Goal: Transaction & Acquisition: Book appointment/travel/reservation

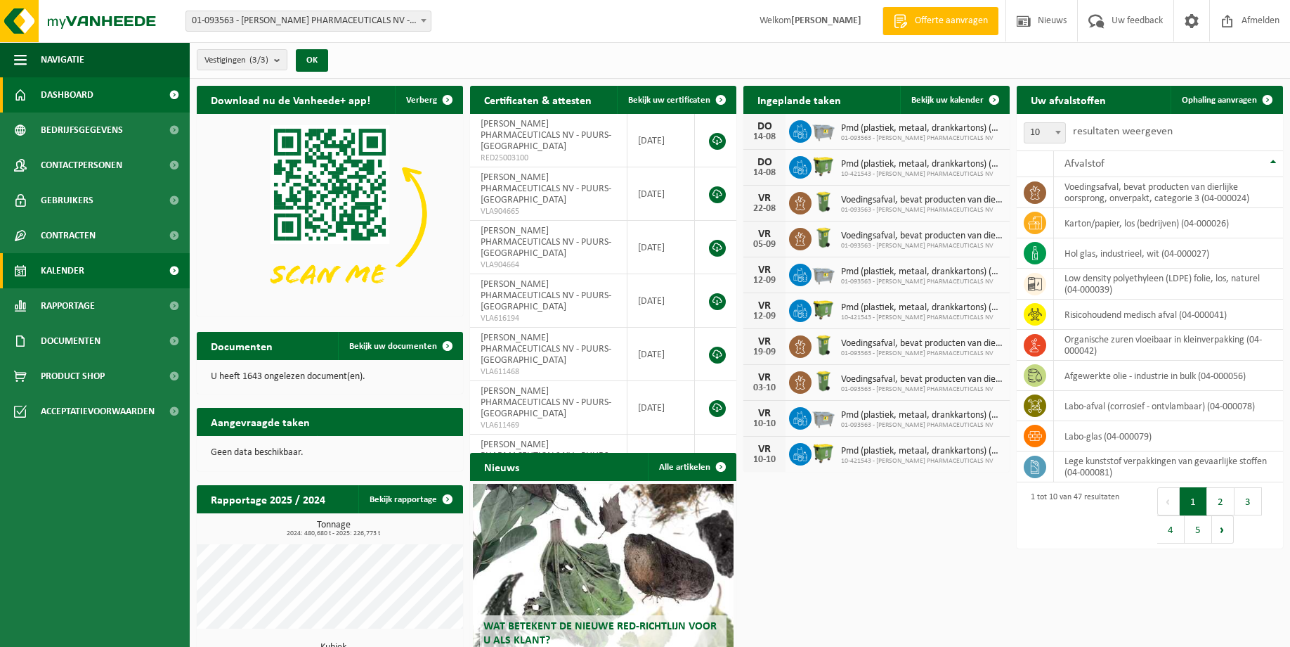
click at [82, 279] on span "Kalender" at bounding box center [63, 270] width 44 height 35
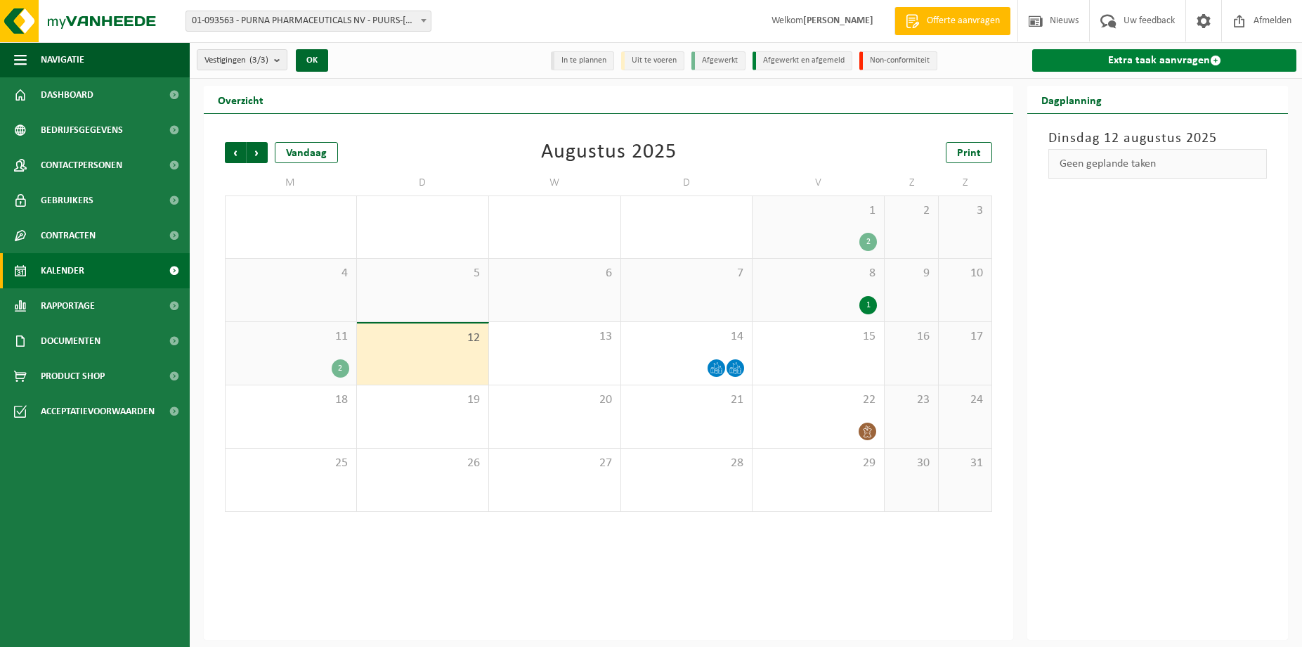
click at [1102, 63] on link "Extra taak aanvragen" at bounding box center [1164, 60] width 264 height 22
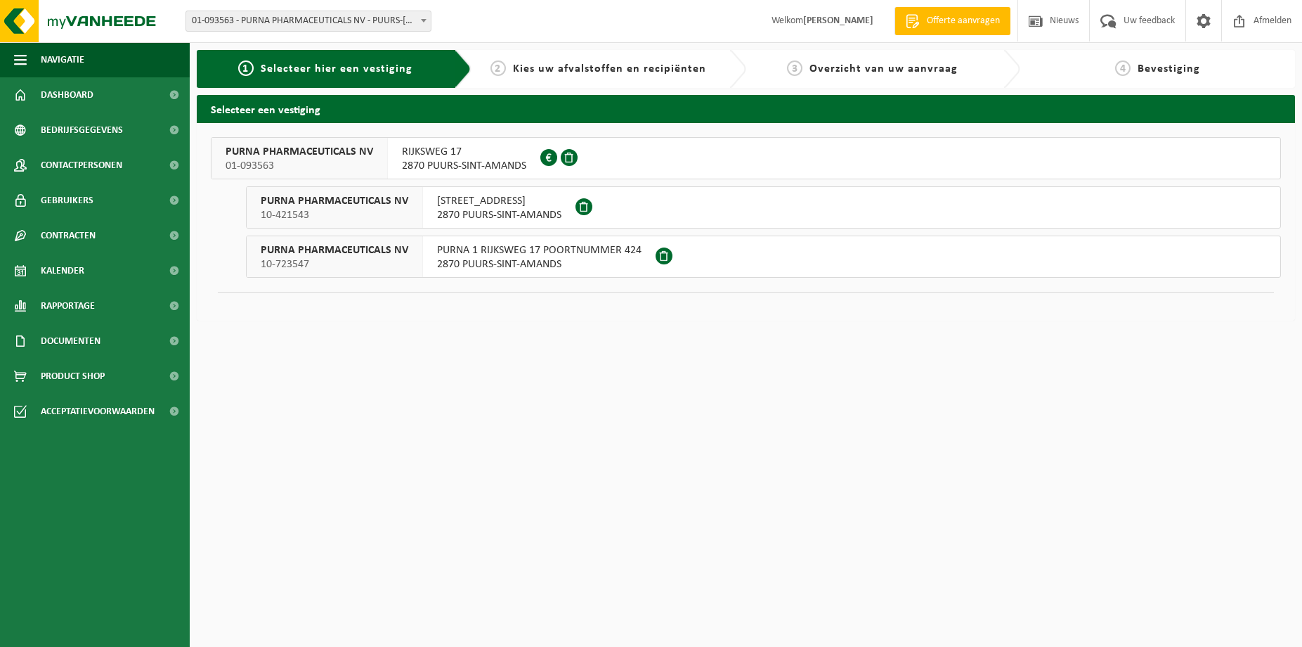
click at [329, 150] on span "PURNA PHARMACEUTICALS NV" at bounding box center [300, 152] width 148 height 14
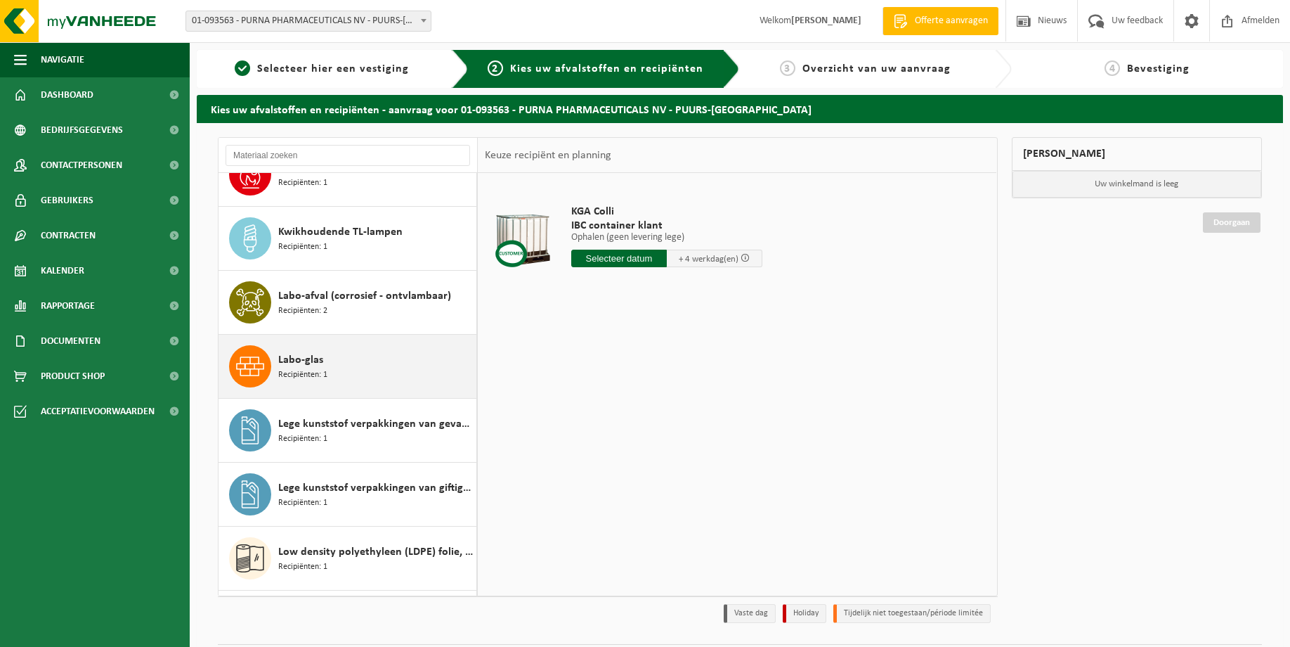
scroll to position [822, 0]
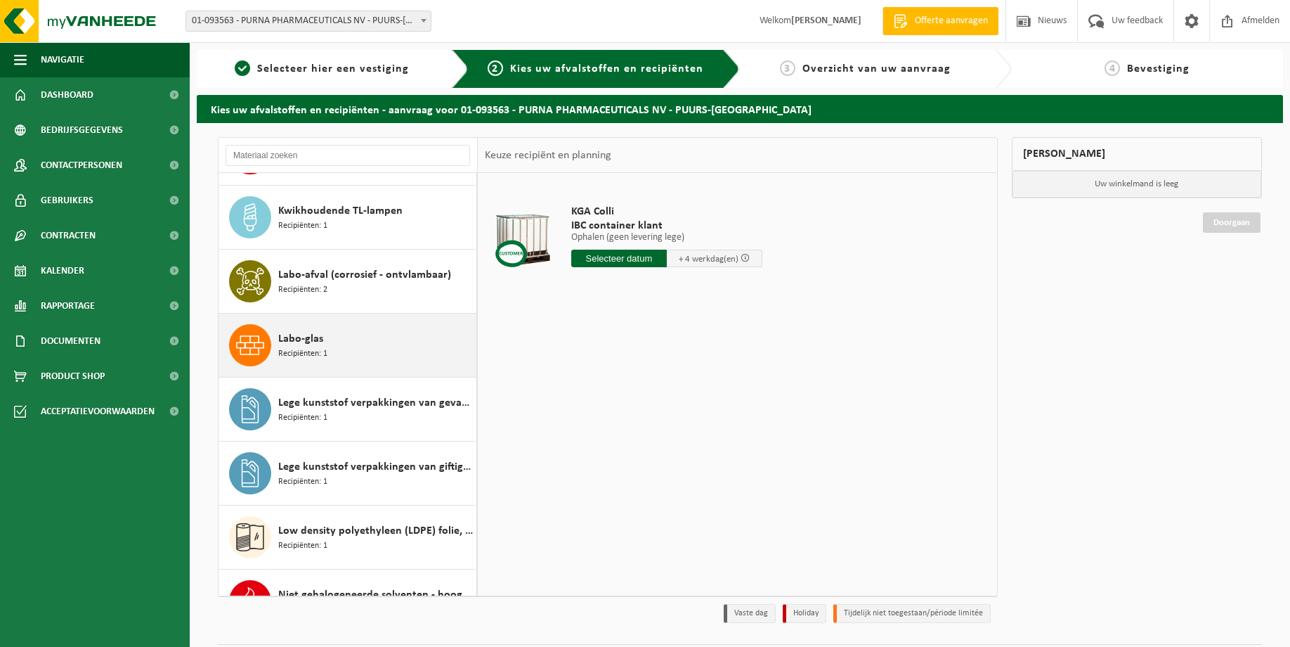
click at [330, 335] on div "Labo-glas Recipiënten: 1" at bounding box center [375, 345] width 195 height 42
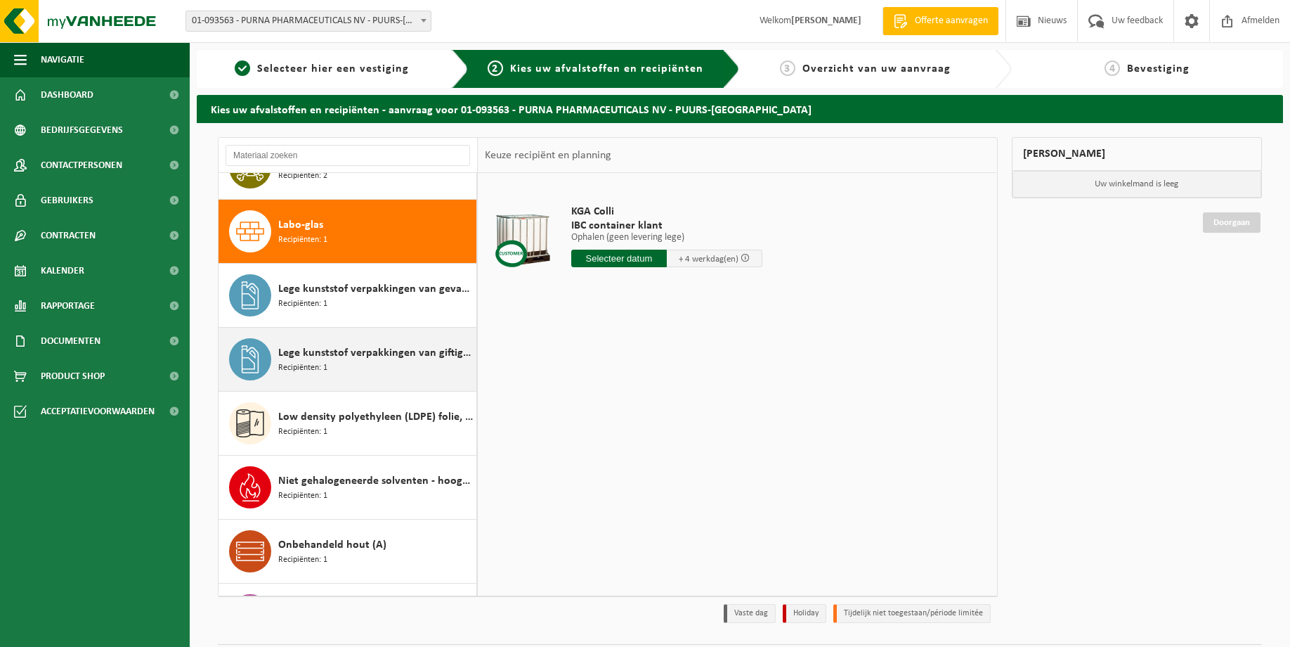
scroll to position [961, 0]
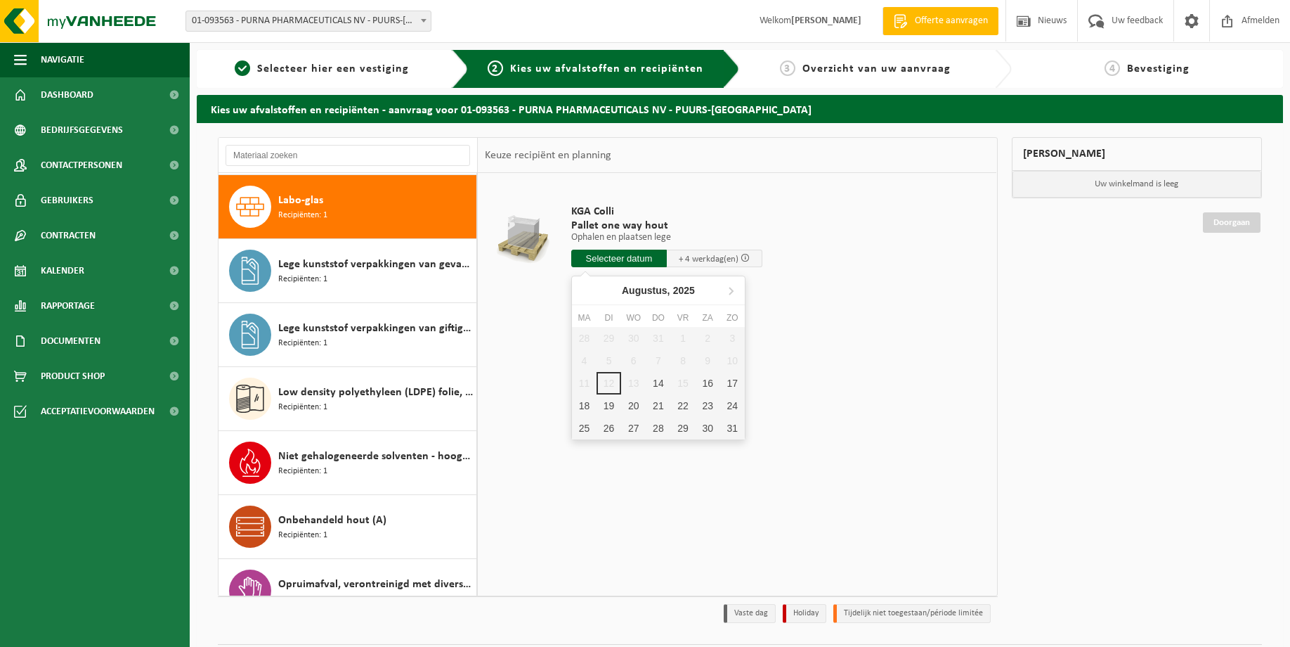
click at [616, 254] on input "text" at bounding box center [619, 259] width 96 height 18
click at [585, 413] on div "18" at bounding box center [584, 405] width 25 height 22
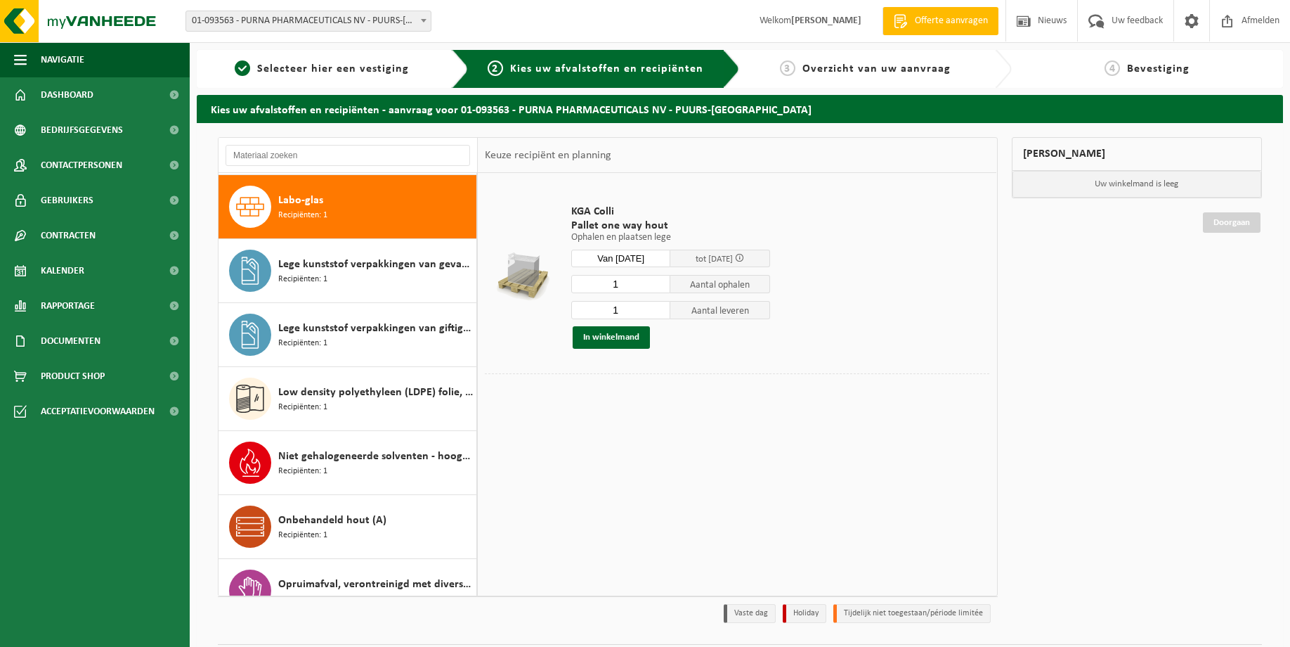
click at [650, 258] on input "Van 2025-08-18" at bounding box center [621, 259] width 100 height 18
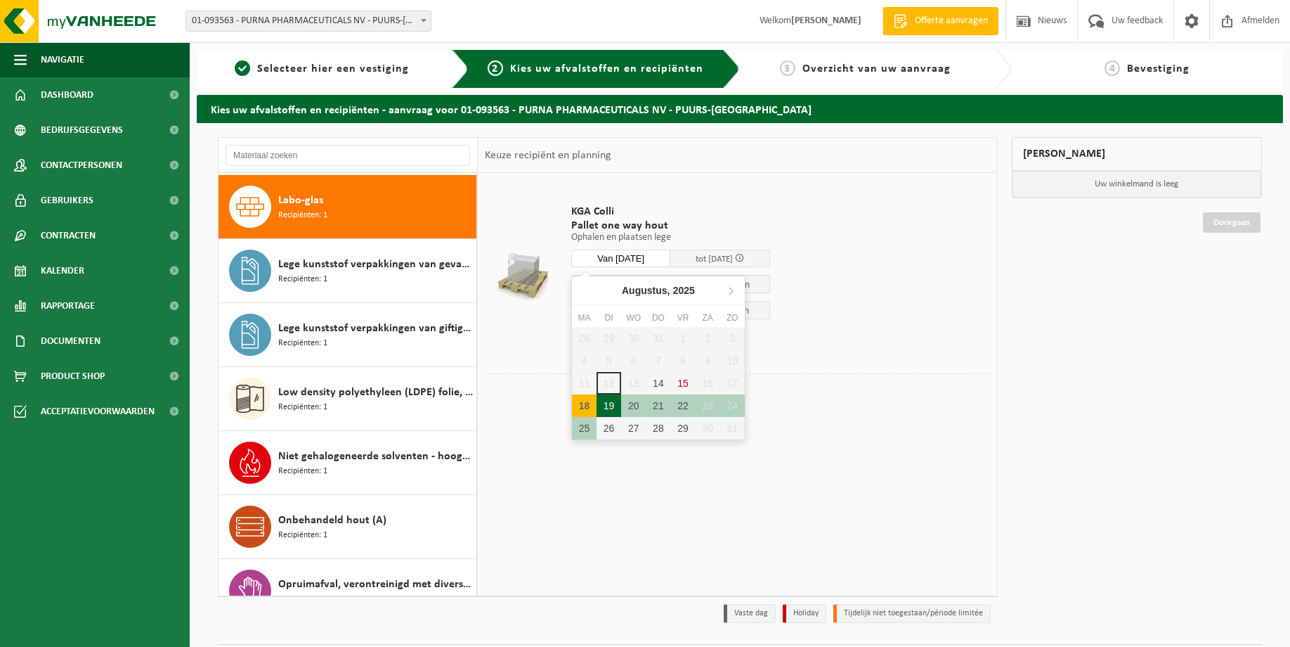
click at [610, 406] on div "19" at bounding box center [609, 405] width 25 height 22
type input "Van 2025-08-19"
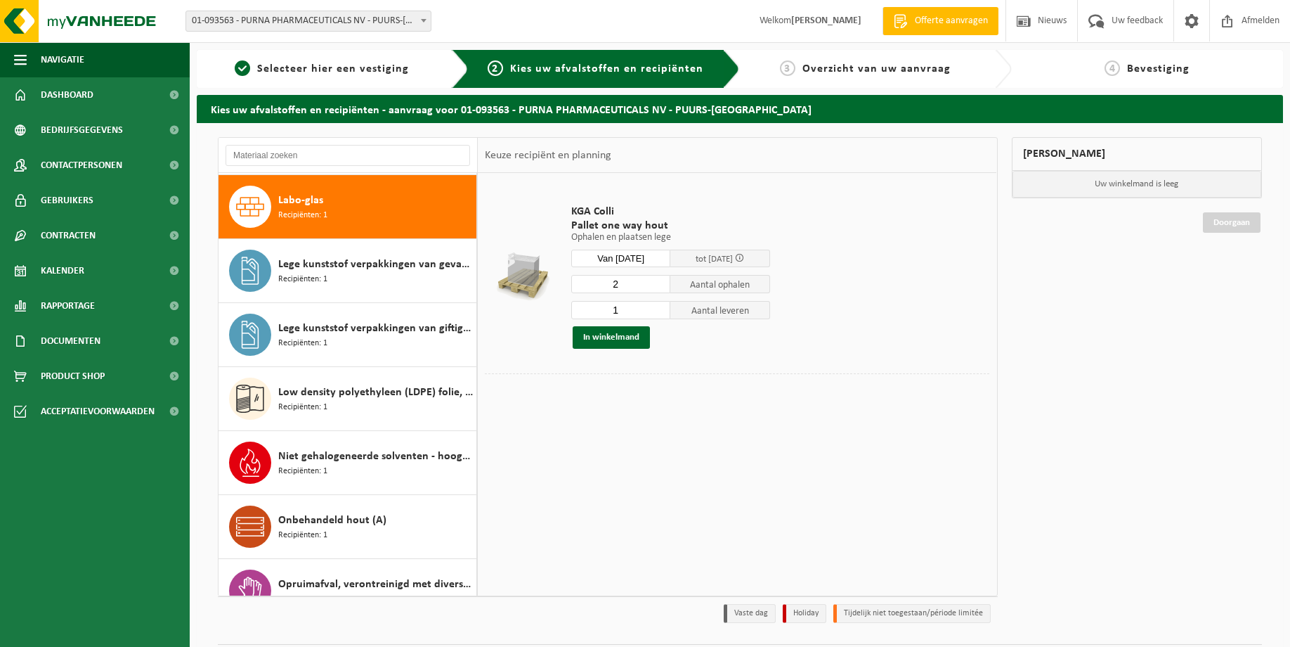
type input "2"
click at [655, 279] on input "2" at bounding box center [621, 284] width 100 height 18
type input "0"
click at [656, 312] on input "0" at bounding box center [621, 310] width 100 height 18
click at [618, 339] on button "In winkelmand" at bounding box center [611, 337] width 77 height 22
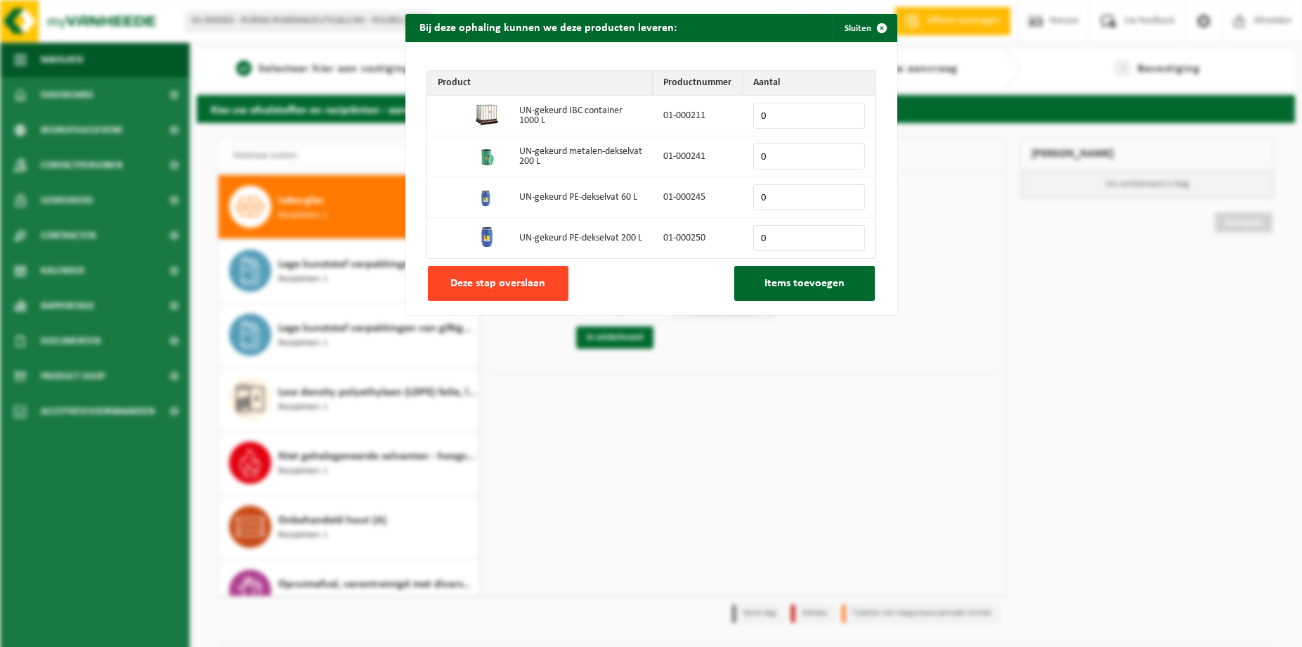
click at [517, 282] on span "Deze stap overslaan" at bounding box center [498, 283] width 95 height 11
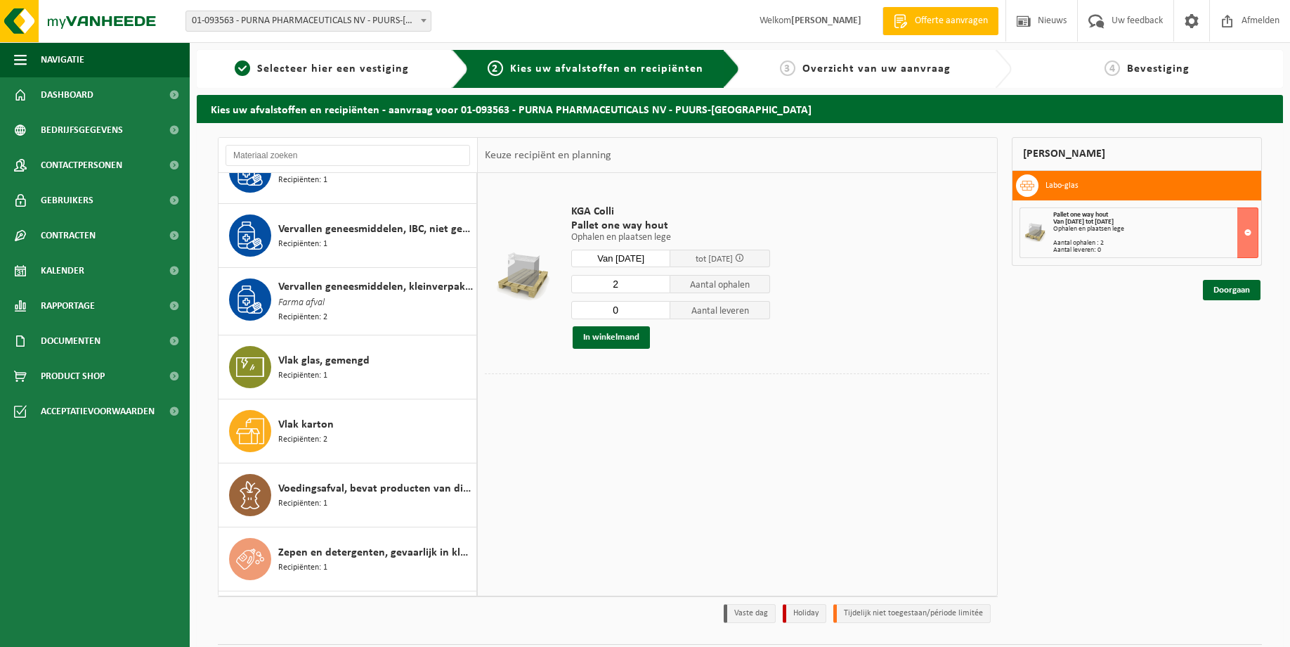
scroll to position [2057, 0]
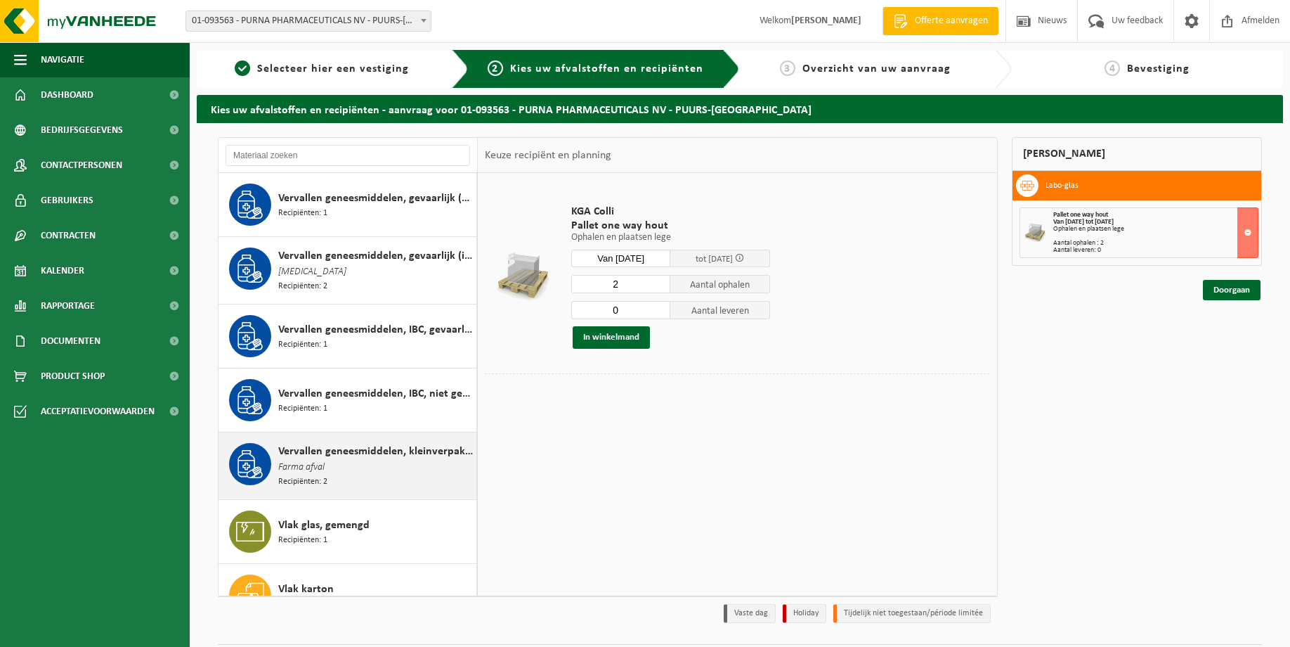
click at [325, 458] on div "Vervallen geneesmiddelen, kleinverpakking, niet gevaarlijk (huishoudelijk) Farm…" at bounding box center [375, 466] width 195 height 46
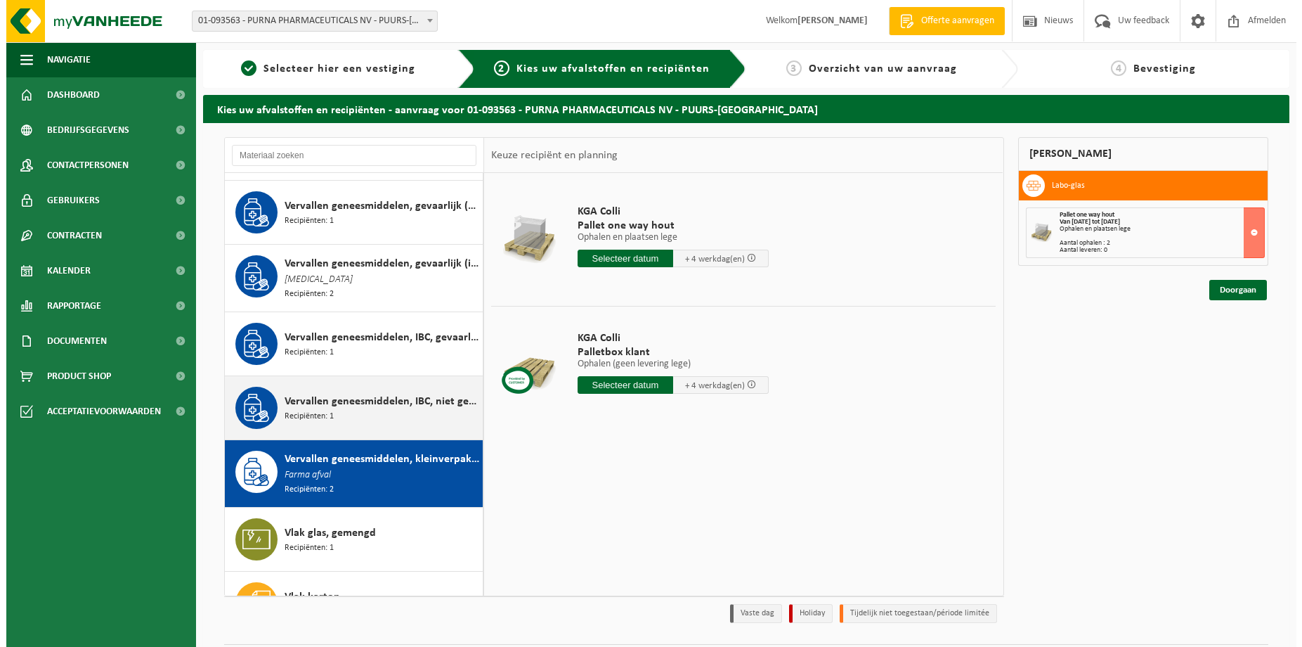
scroll to position [2034, 0]
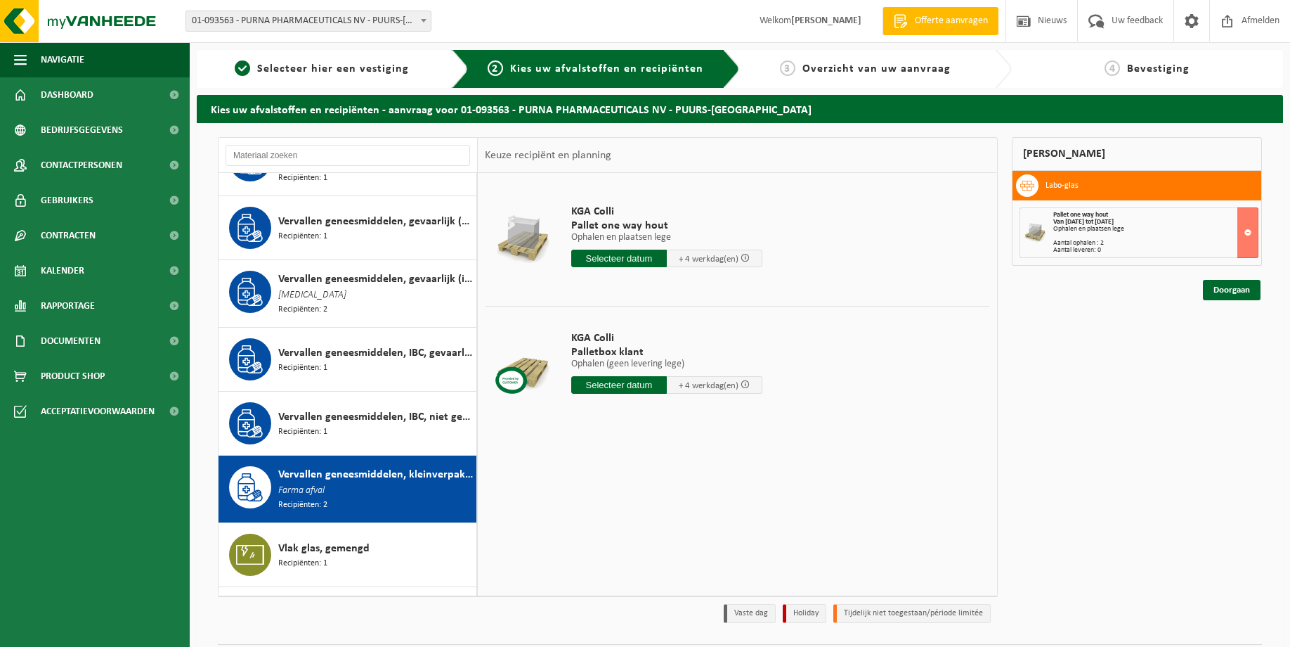
click at [592, 384] on input "text" at bounding box center [619, 385] width 96 height 18
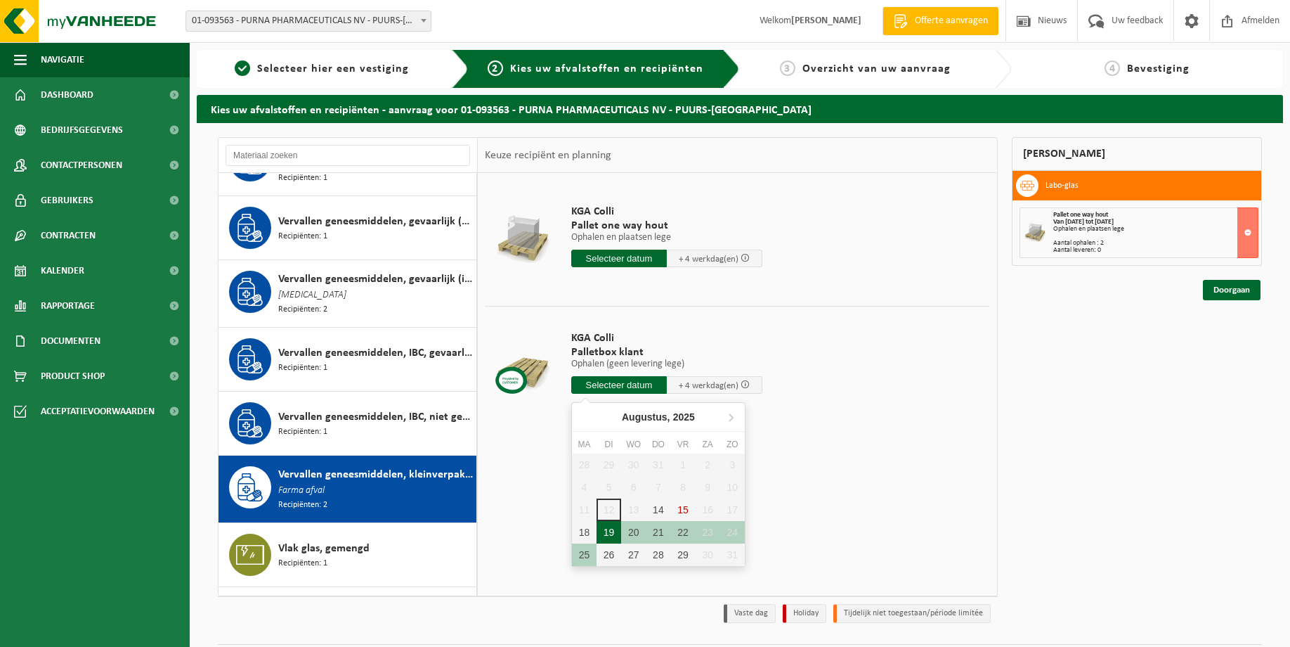
click at [614, 529] on div "19" at bounding box center [609, 532] width 25 height 22
type input "Van 2025-08-19"
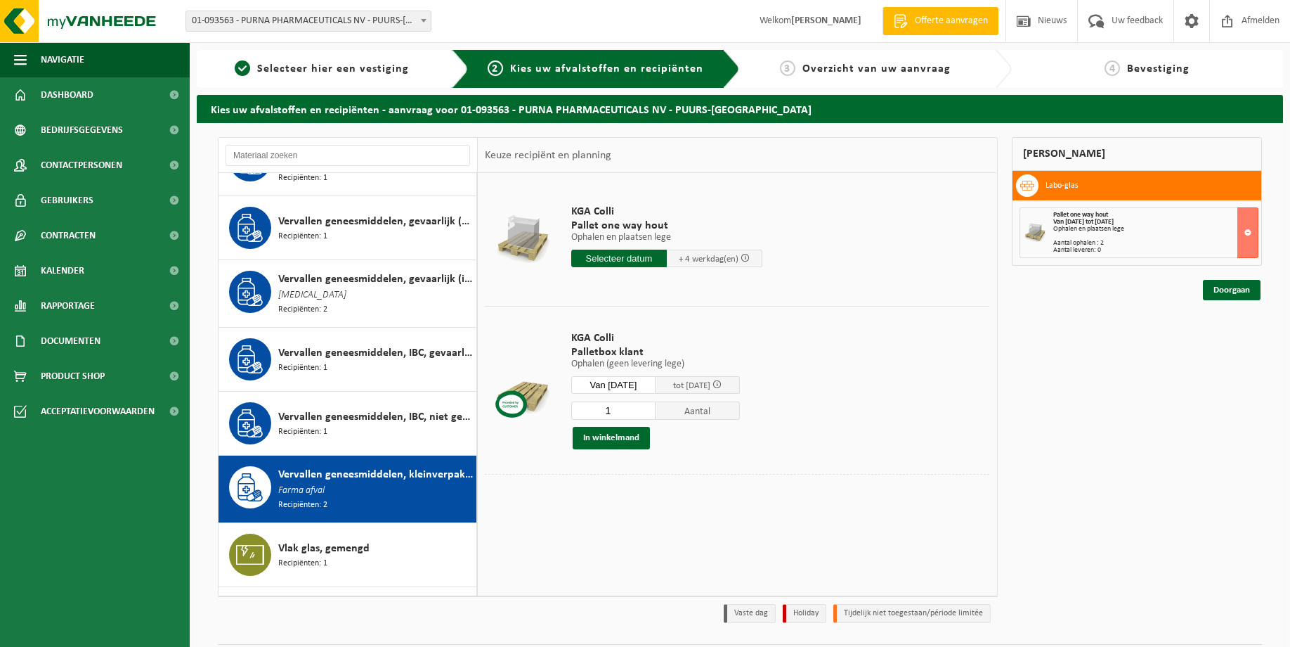
click at [635, 406] on input "1" at bounding box center [613, 410] width 84 height 18
type input "14"
click at [610, 436] on button "In winkelmand" at bounding box center [611, 438] width 77 height 22
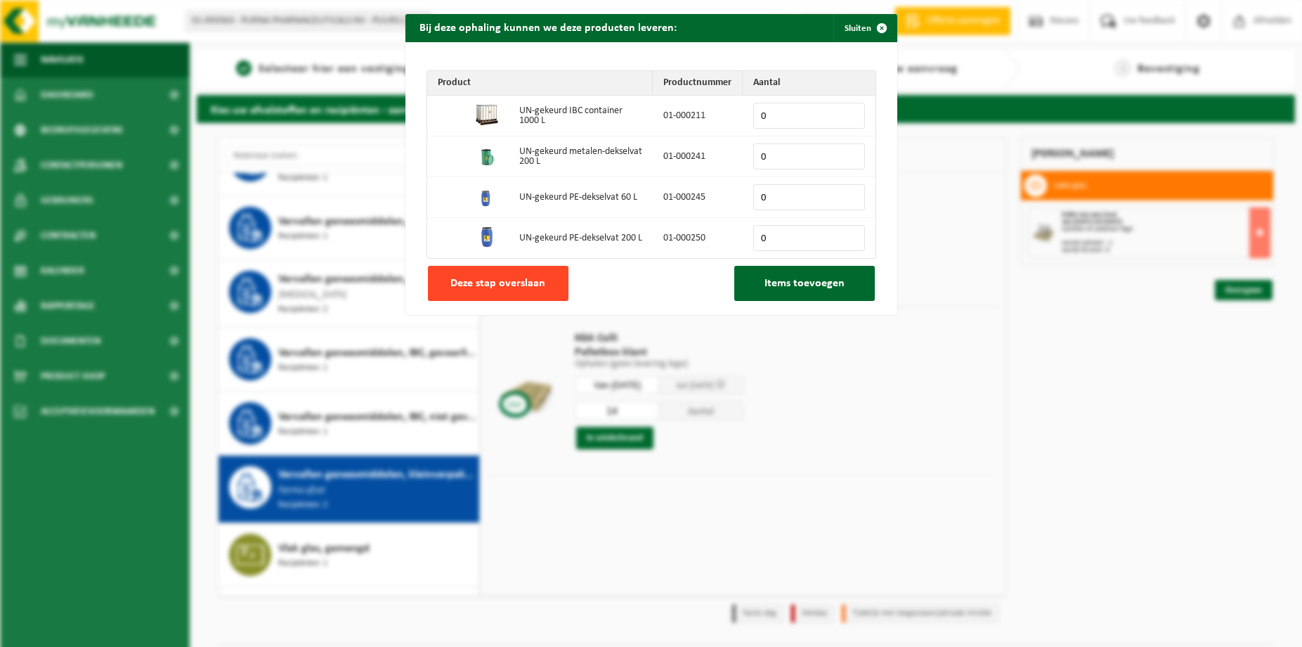
click at [495, 294] on button "Deze stap overslaan" at bounding box center [498, 283] width 141 height 35
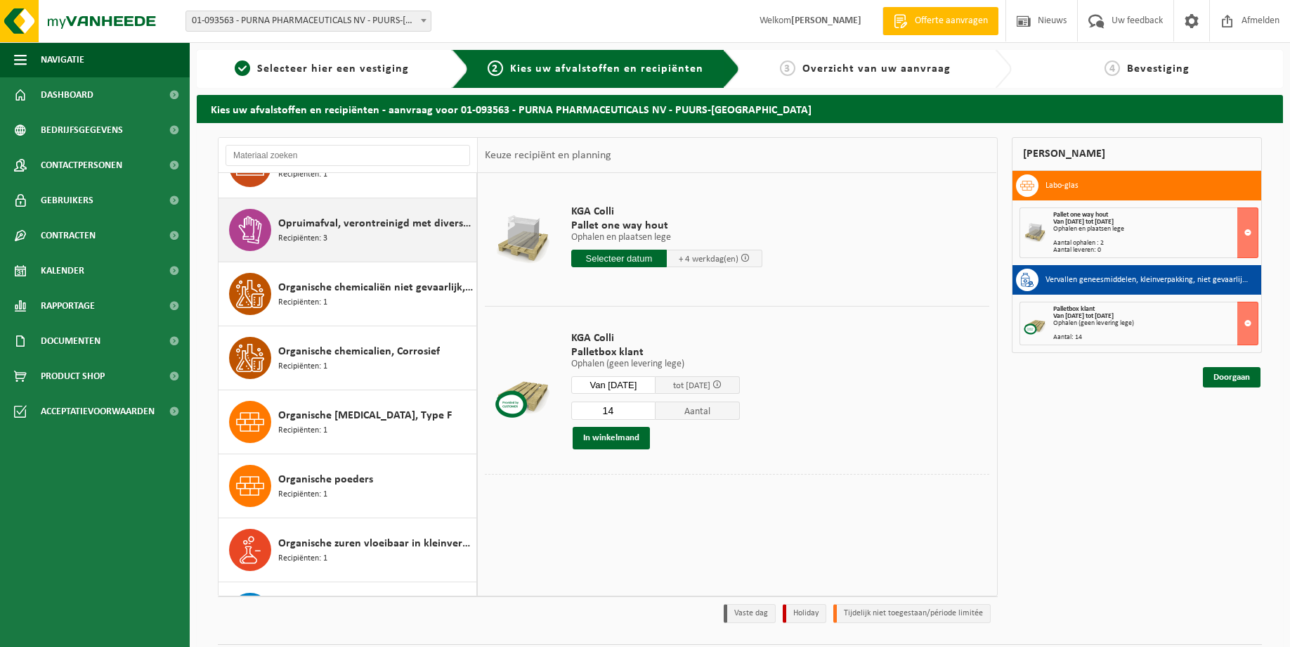
click at [304, 235] on span "Recipiënten: 3" at bounding box center [302, 238] width 49 height 13
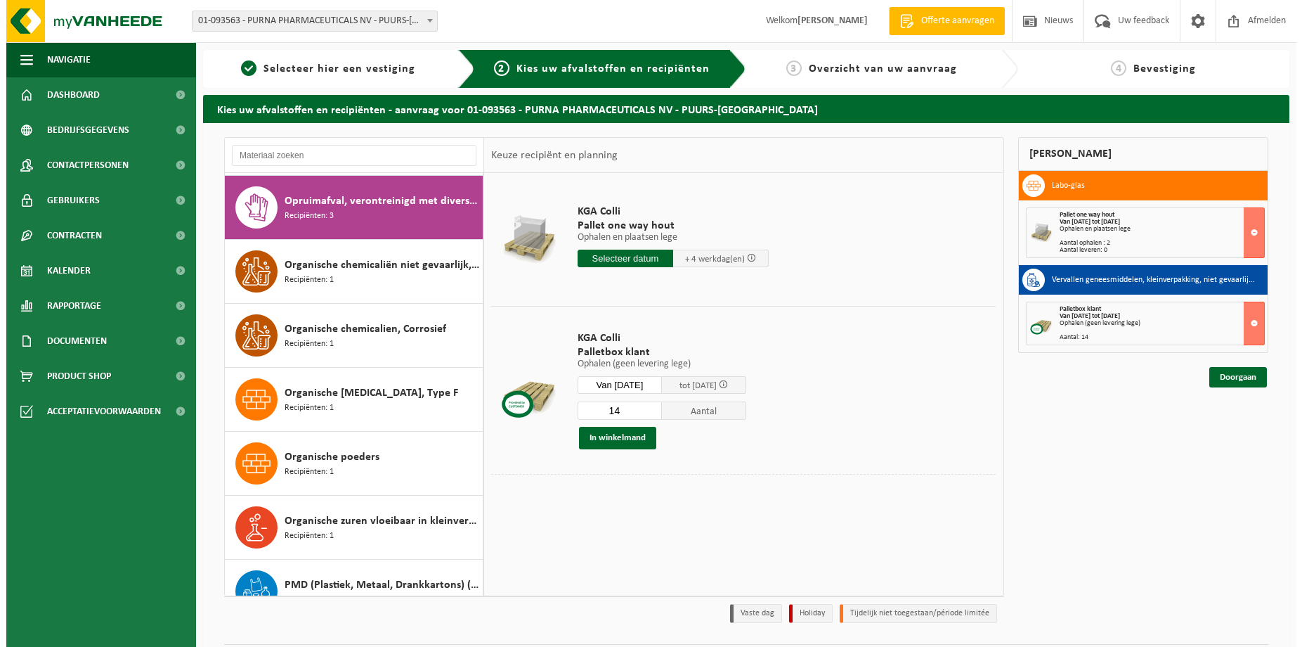
scroll to position [1345, 0]
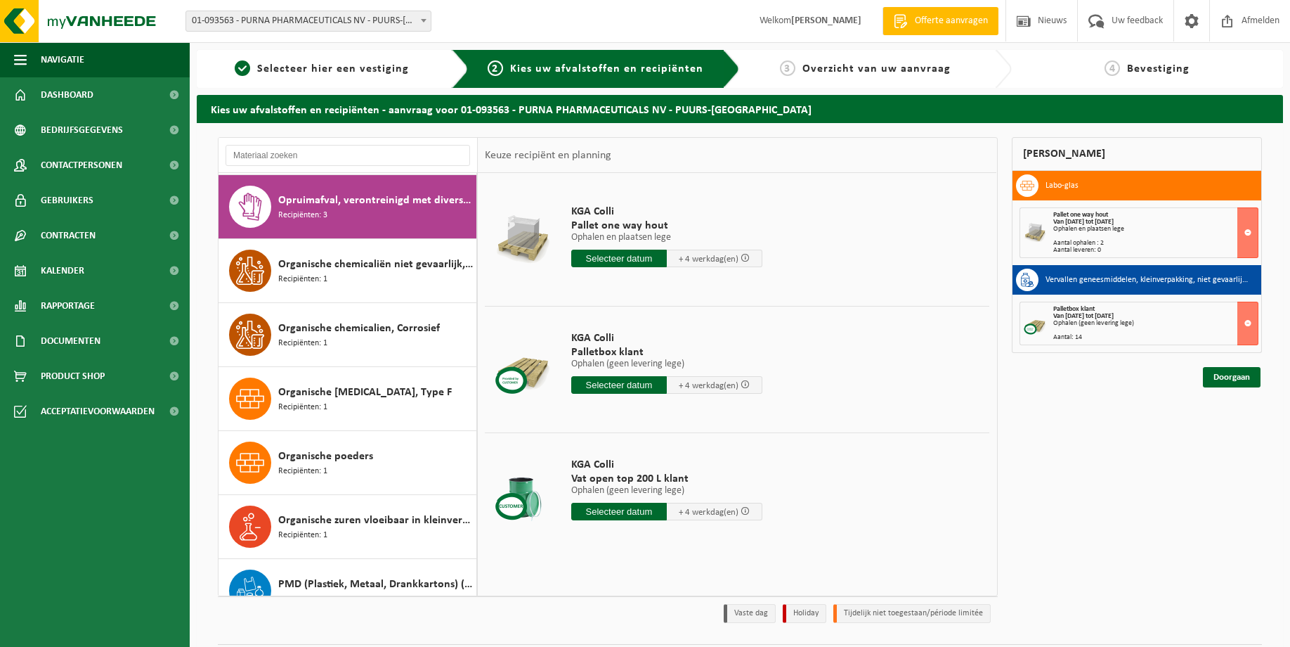
click at [612, 383] on input "text" at bounding box center [619, 385] width 96 height 18
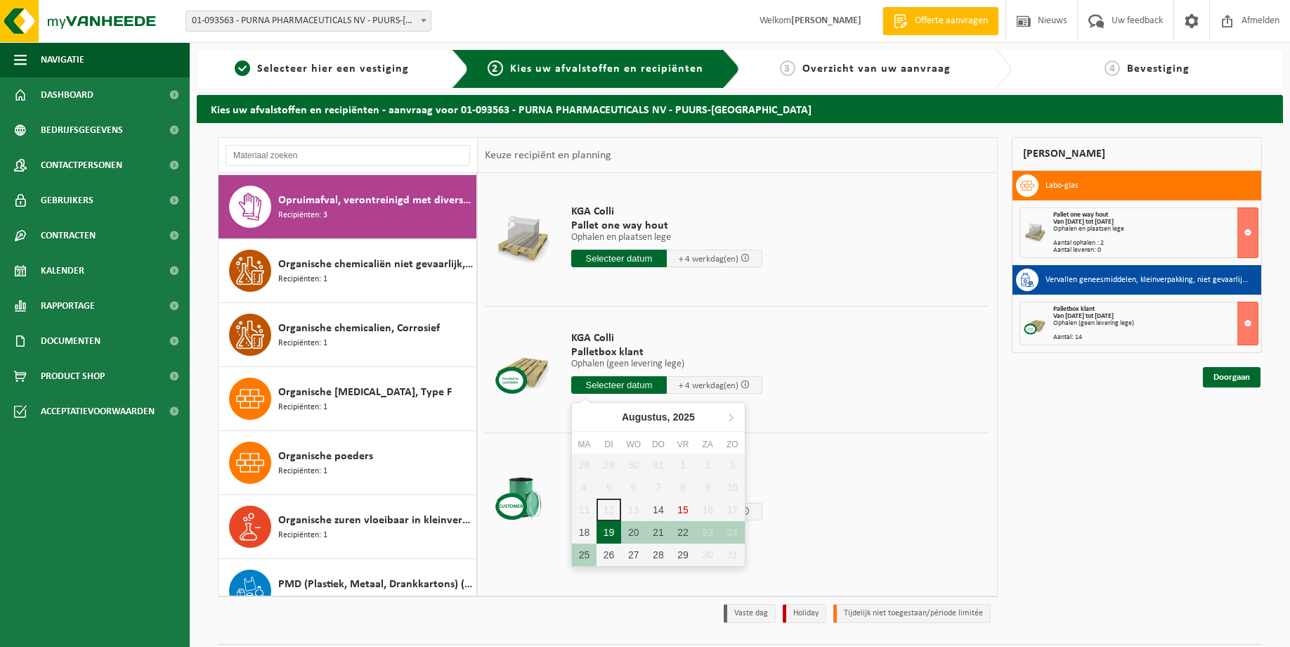
click at [609, 529] on div "19" at bounding box center [609, 532] width 25 height 22
type input "Van 2025-08-19"
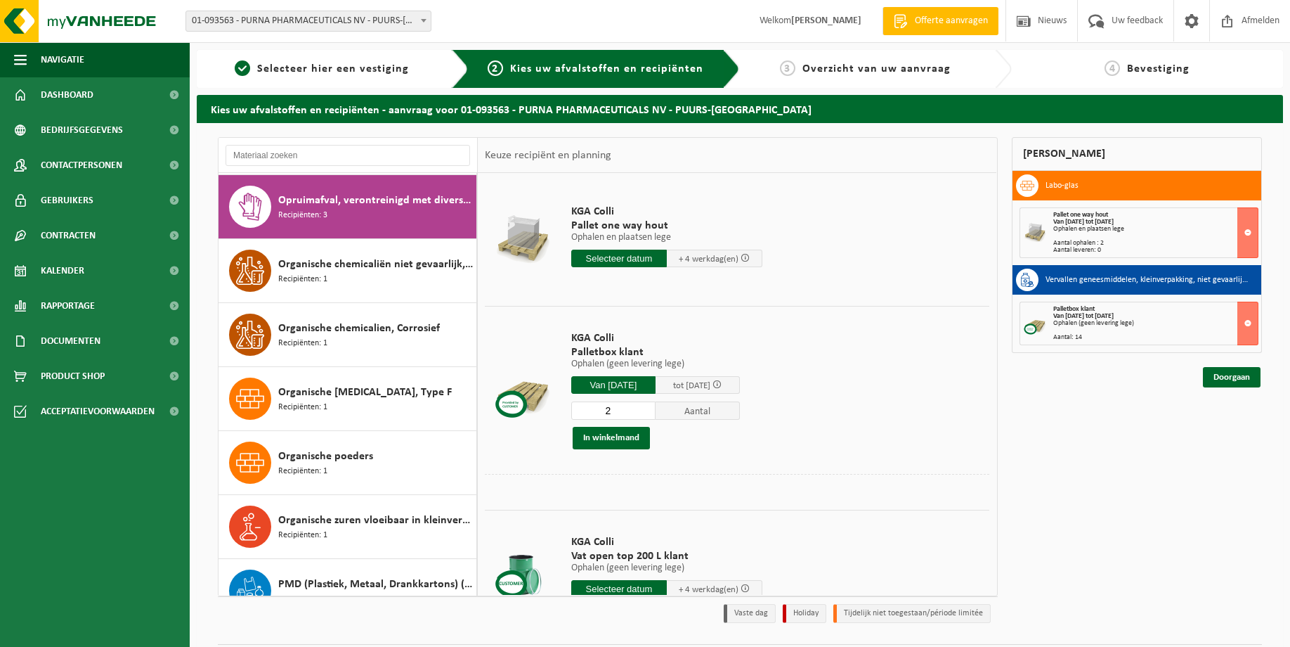
click at [649, 407] on input "2" at bounding box center [613, 410] width 84 height 18
type input "3"
click at [649, 407] on input "3" at bounding box center [613, 410] width 84 height 18
click at [610, 443] on button "In winkelmand" at bounding box center [611, 438] width 77 height 22
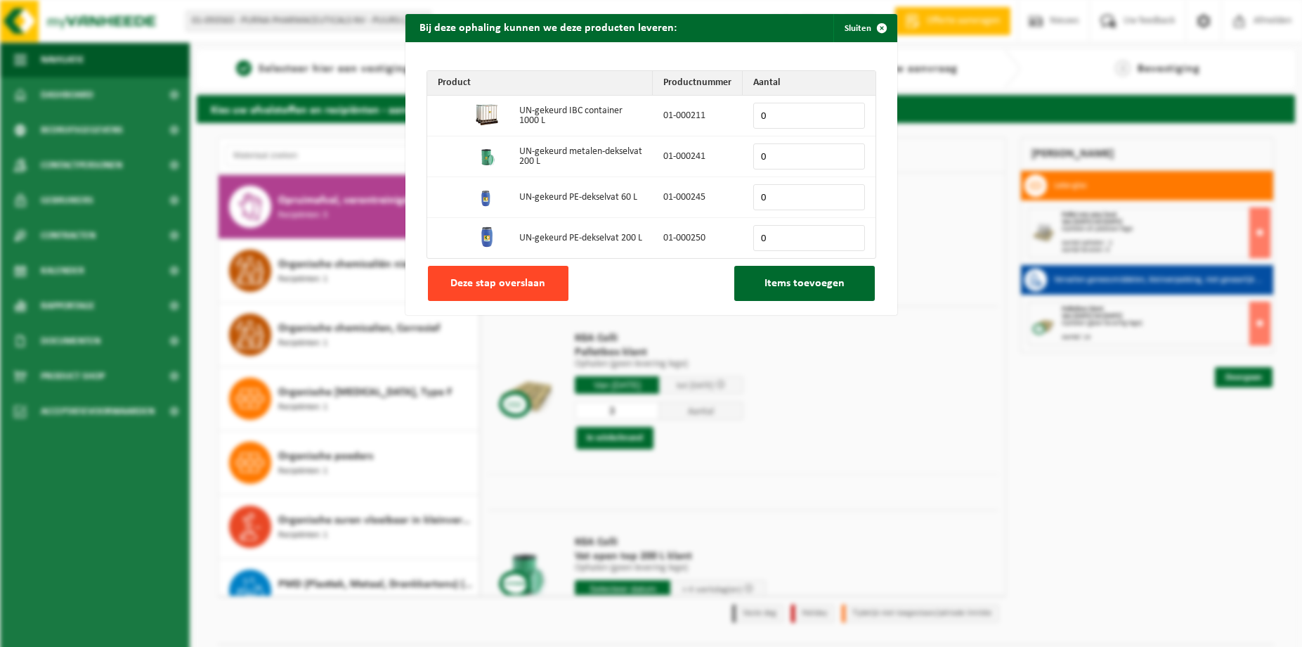
click at [535, 289] on span "Deze stap overslaan" at bounding box center [498, 283] width 95 height 11
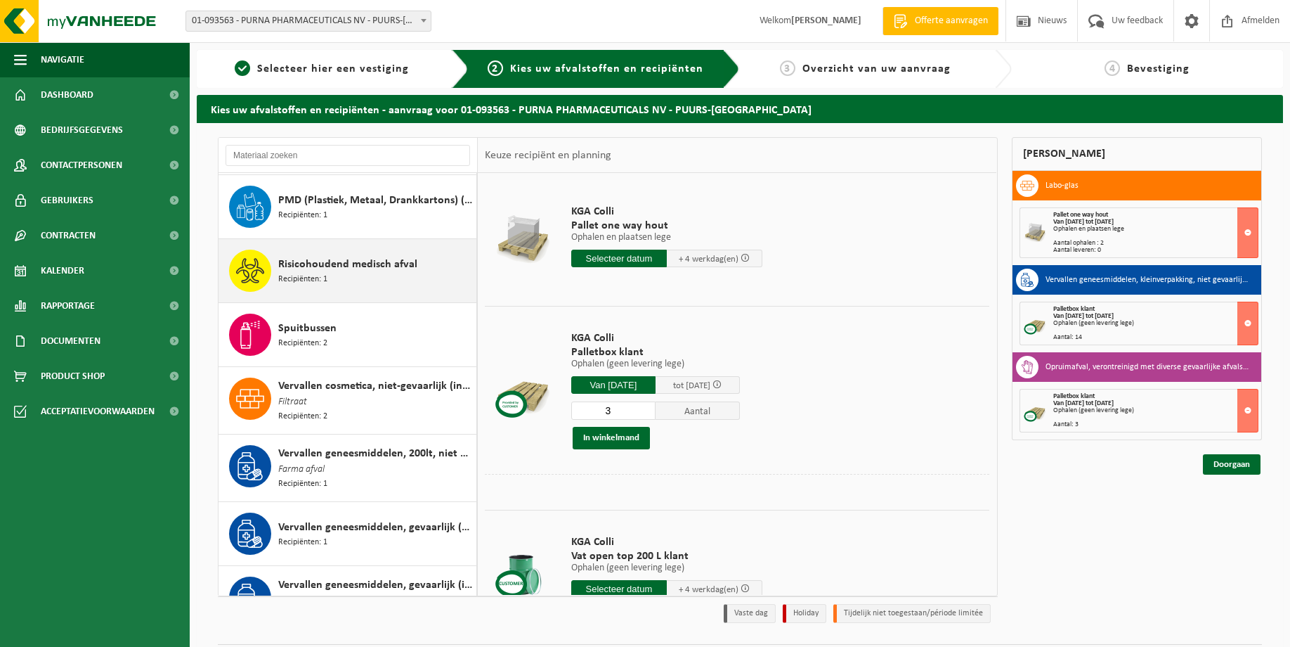
click at [354, 262] on span "Risicohoudend medisch afval" at bounding box center [347, 264] width 139 height 17
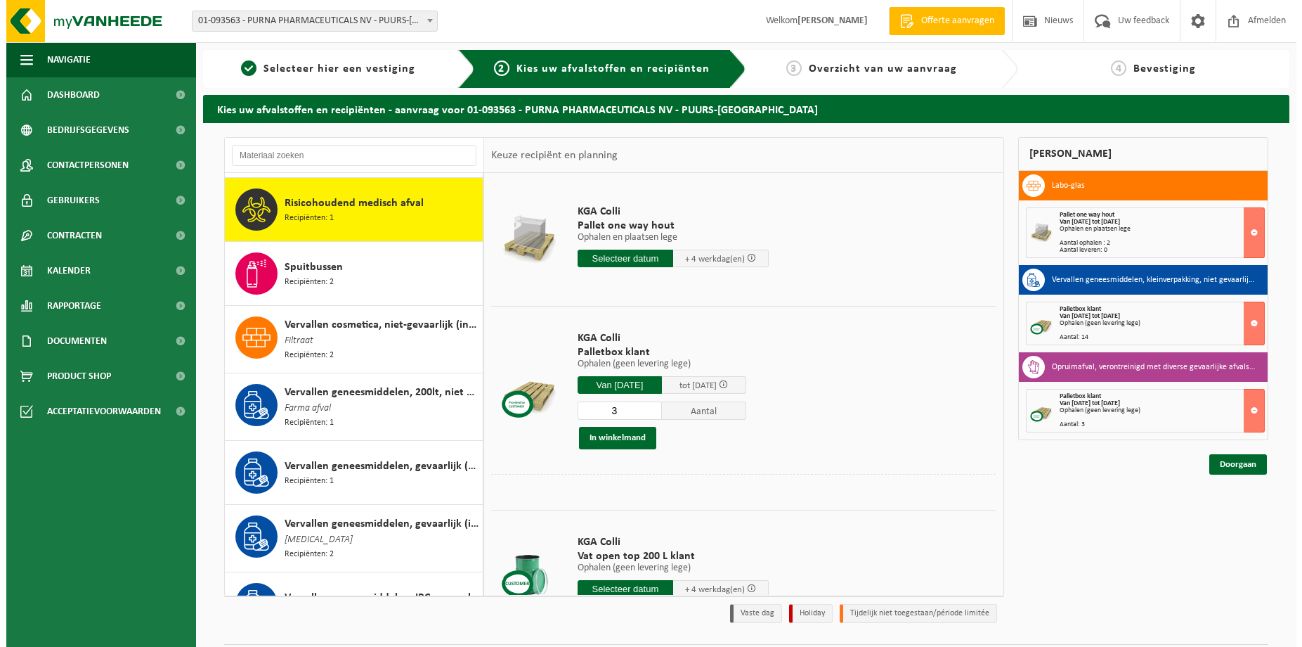
scroll to position [1792, 0]
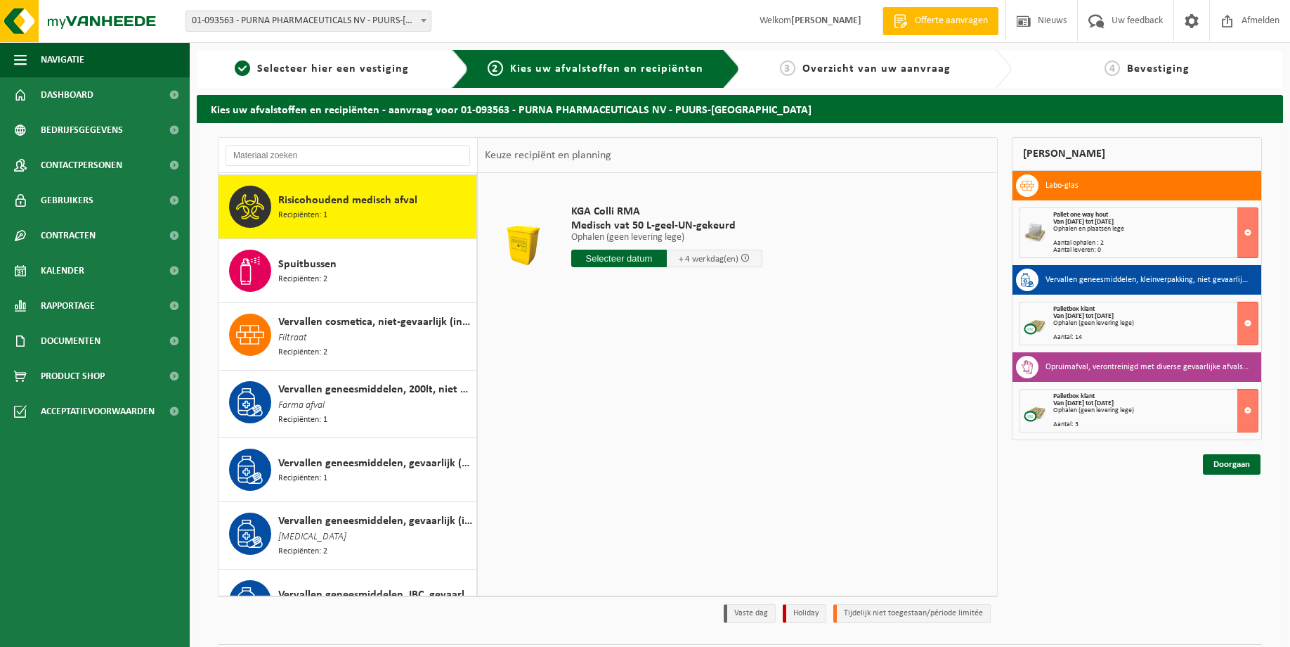
click at [623, 263] on input "text" at bounding box center [619, 259] width 96 height 18
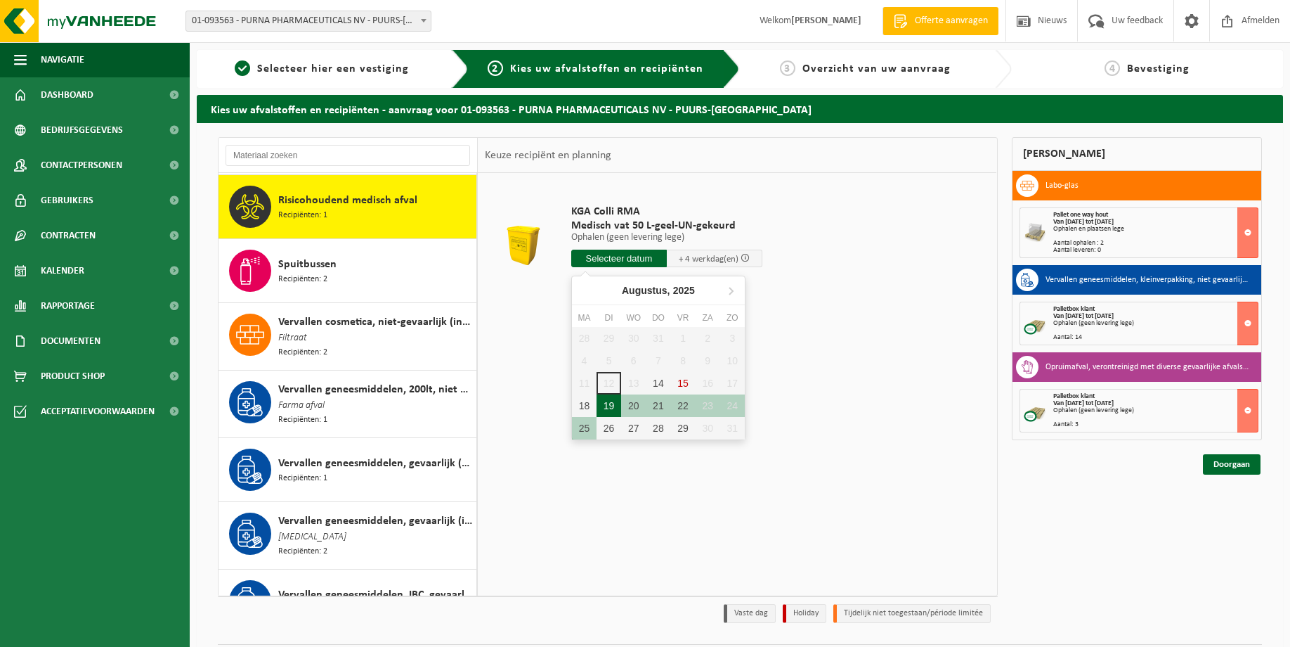
click at [607, 401] on div "19" at bounding box center [609, 405] width 25 height 22
type input "Van 2025-08-19"
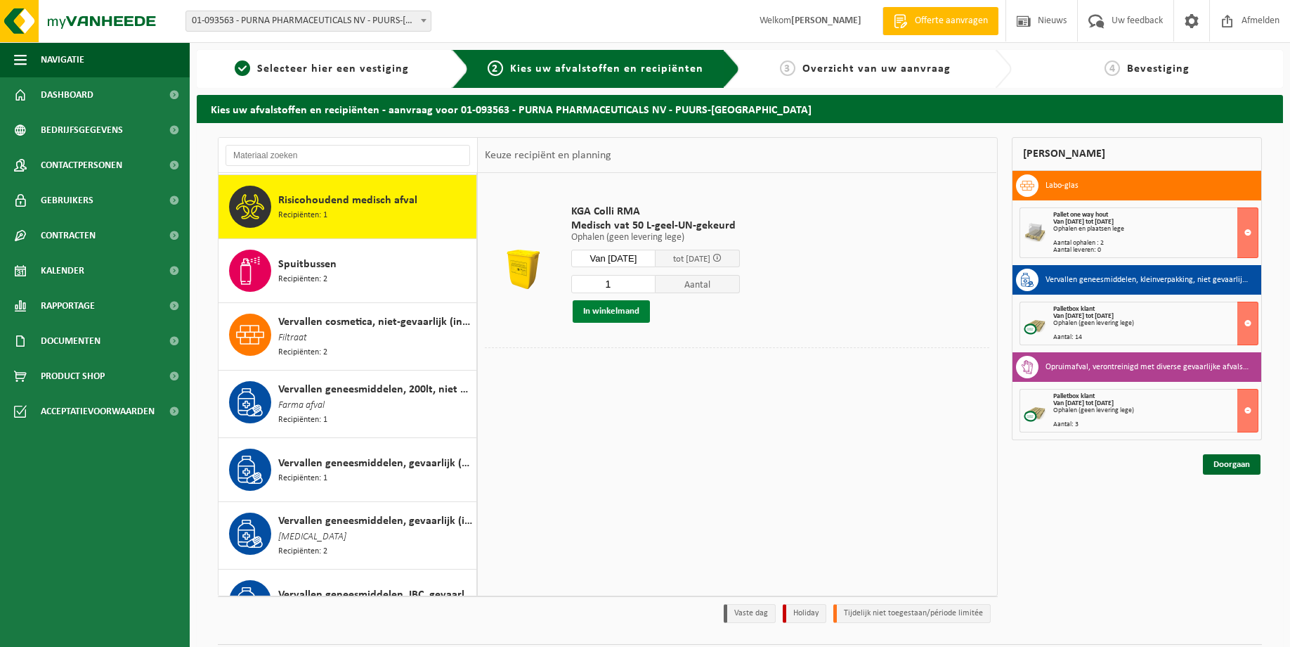
click at [628, 313] on button "In winkelmand" at bounding box center [611, 311] width 77 height 22
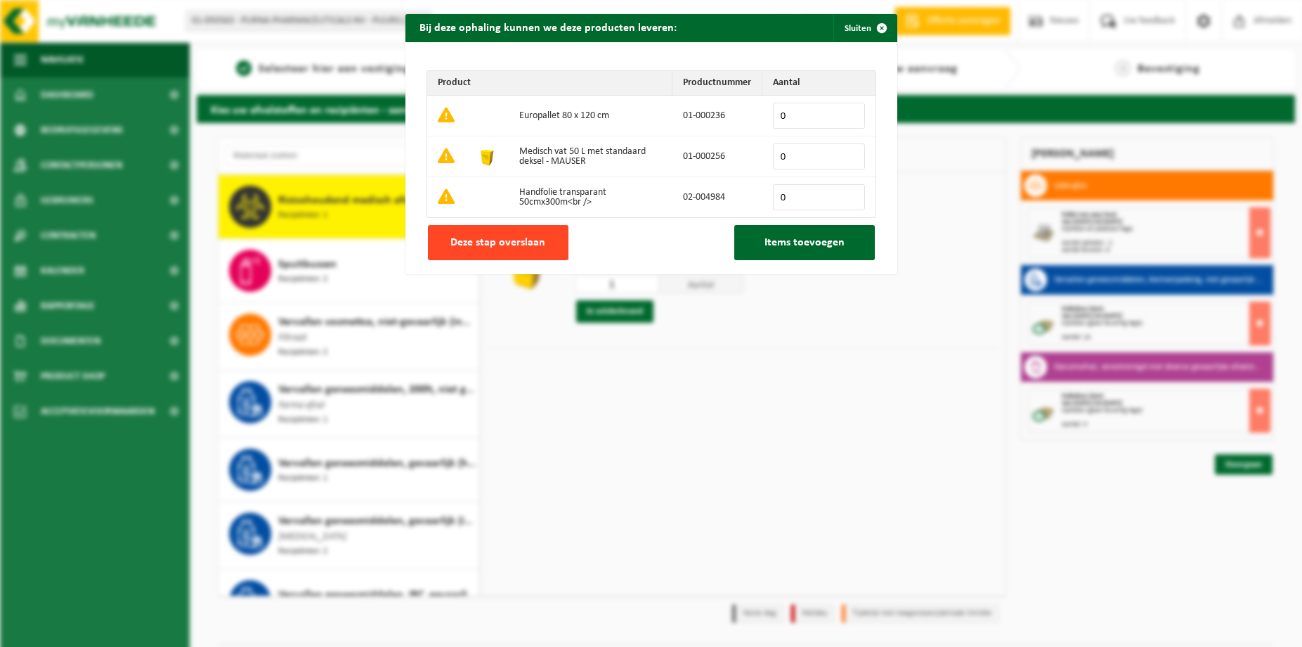
click at [517, 248] on span "Deze stap overslaan" at bounding box center [498, 242] width 95 height 11
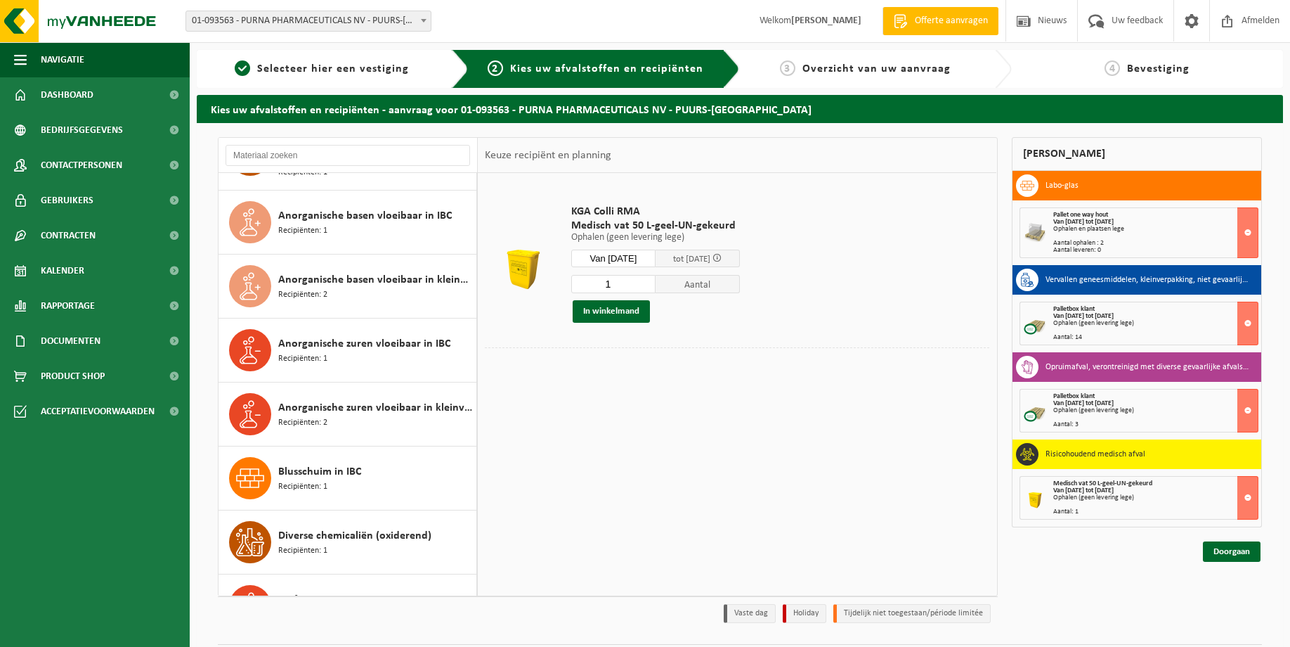
scroll to position [86, 0]
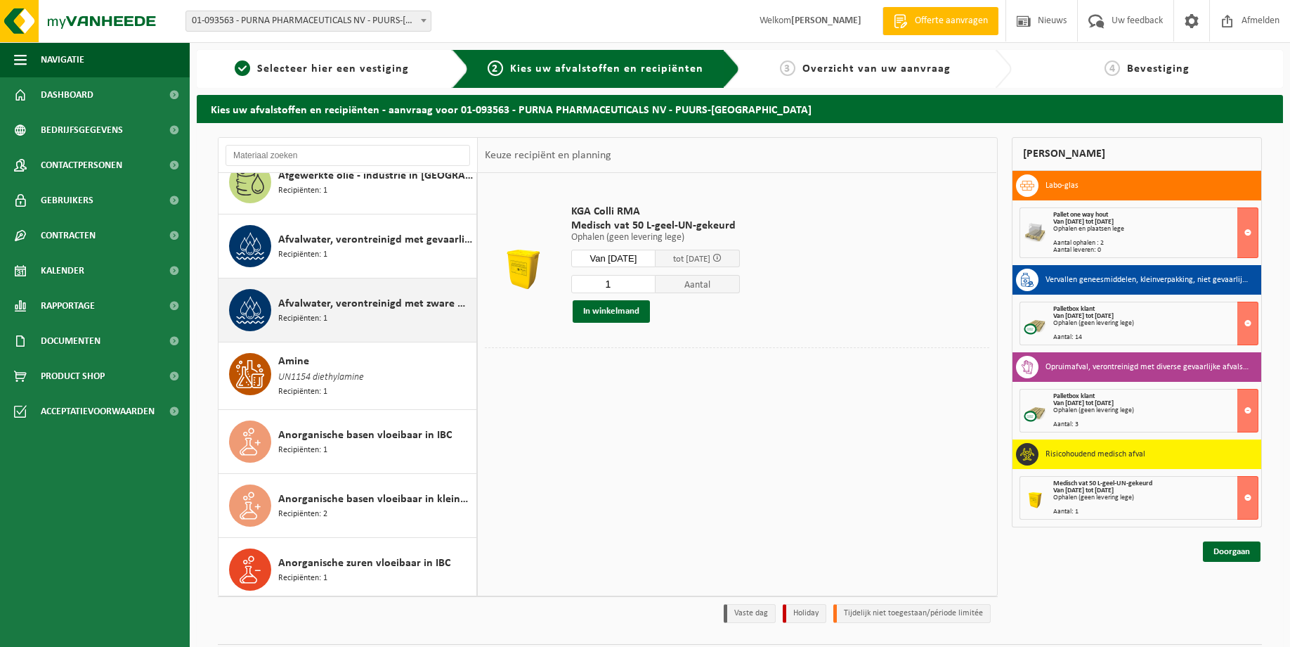
click at [337, 310] on span "Afvalwater, verontreinigd met zware metalen" at bounding box center [375, 303] width 195 height 17
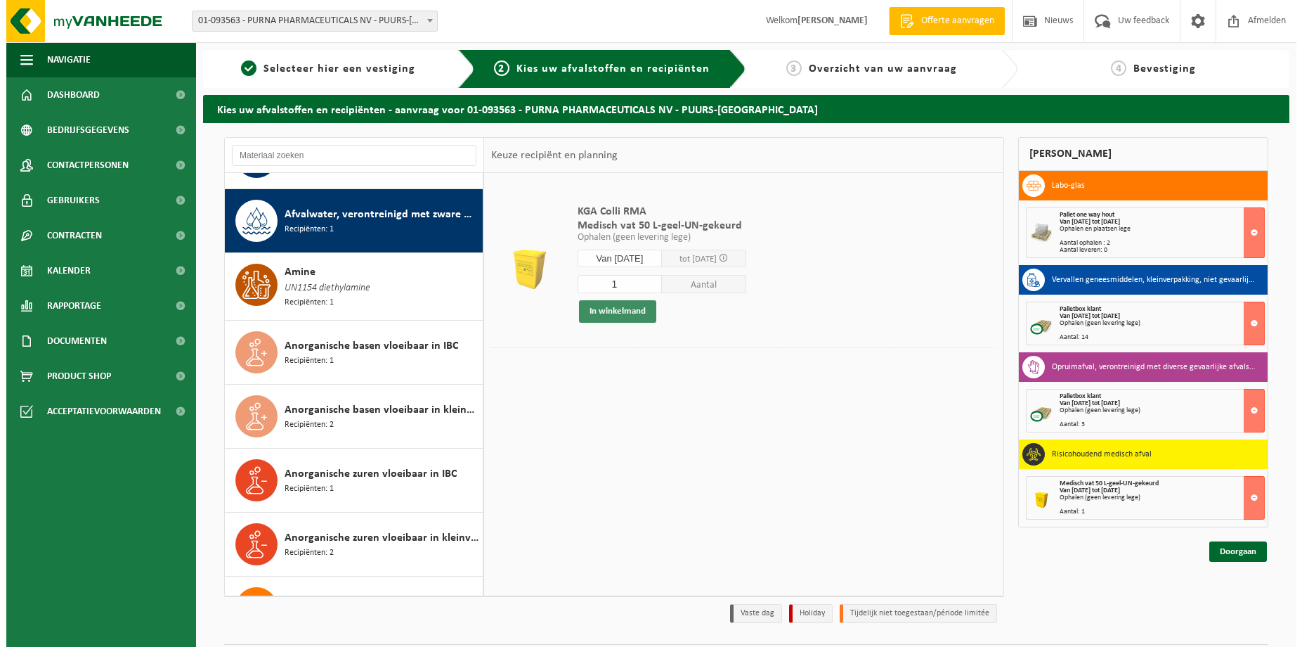
scroll to position [192, 0]
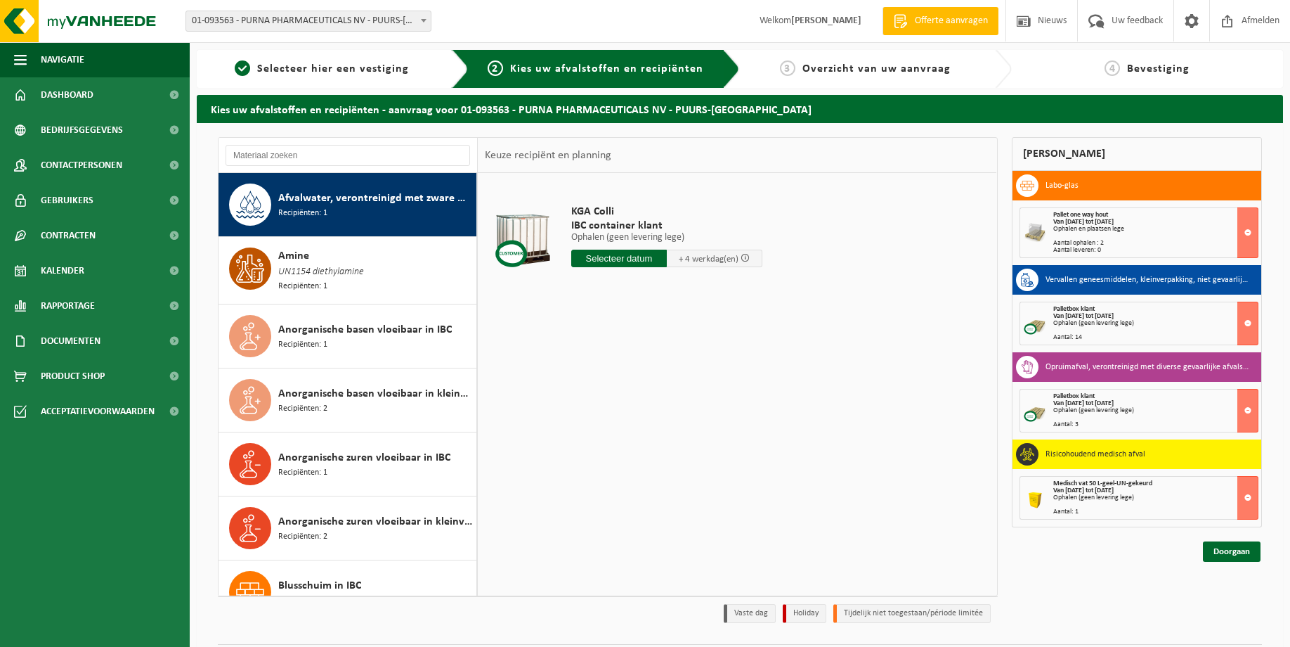
click at [629, 262] on input "text" at bounding box center [619, 259] width 96 height 18
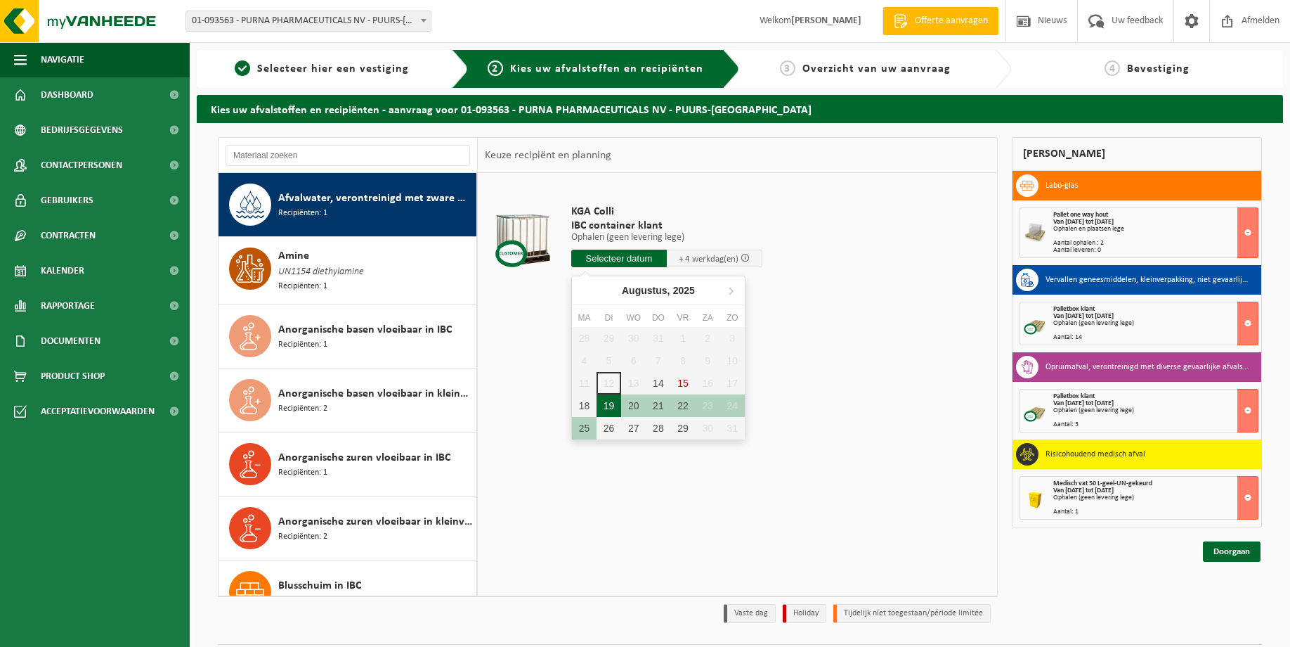
click at [613, 405] on div "19" at bounding box center [609, 405] width 25 height 22
type input "Van 2025-08-19"
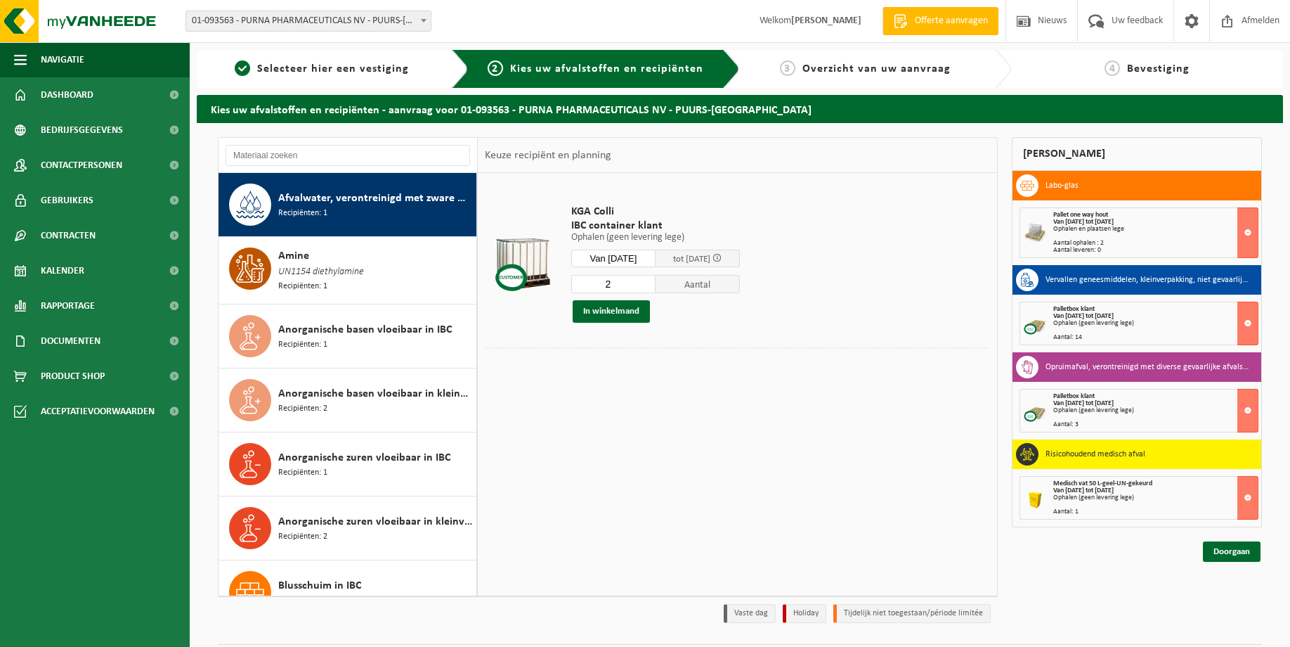
click at [649, 278] on input "2" at bounding box center [613, 284] width 84 height 18
type input "3"
click at [649, 278] on input "3" at bounding box center [613, 284] width 84 height 18
click at [625, 313] on button "In winkelmand" at bounding box center [611, 311] width 77 height 22
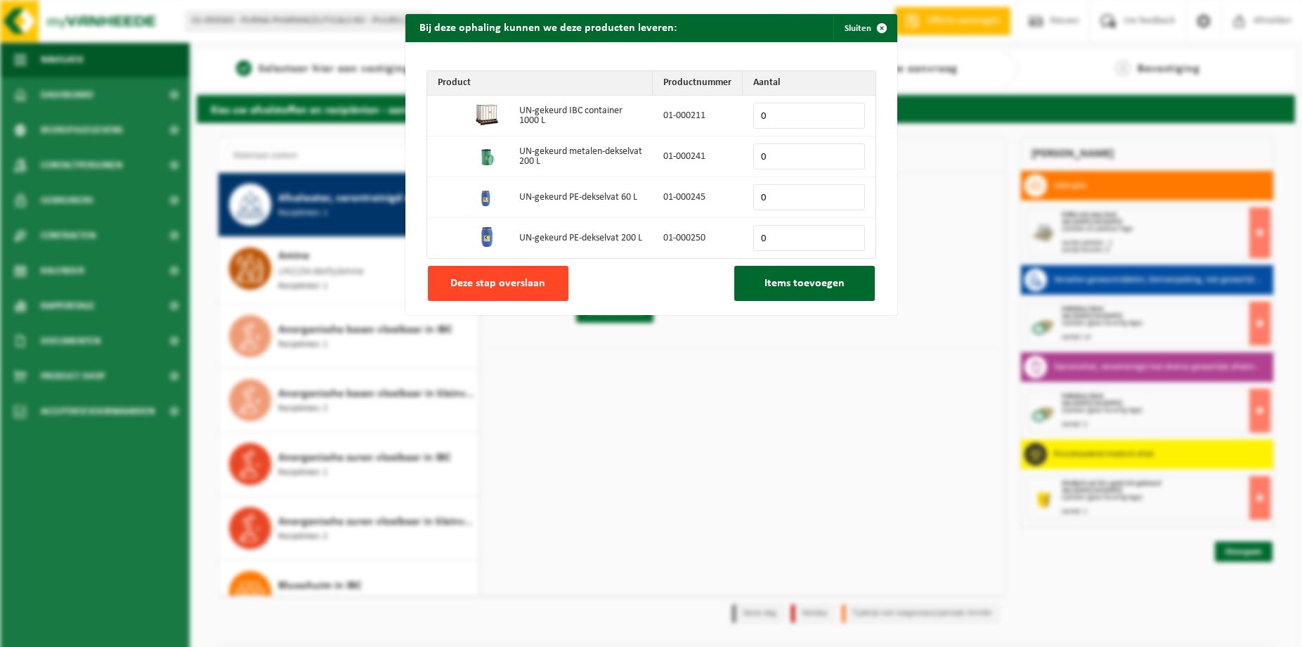
click at [496, 285] on span "Deze stap overslaan" at bounding box center [498, 283] width 95 height 11
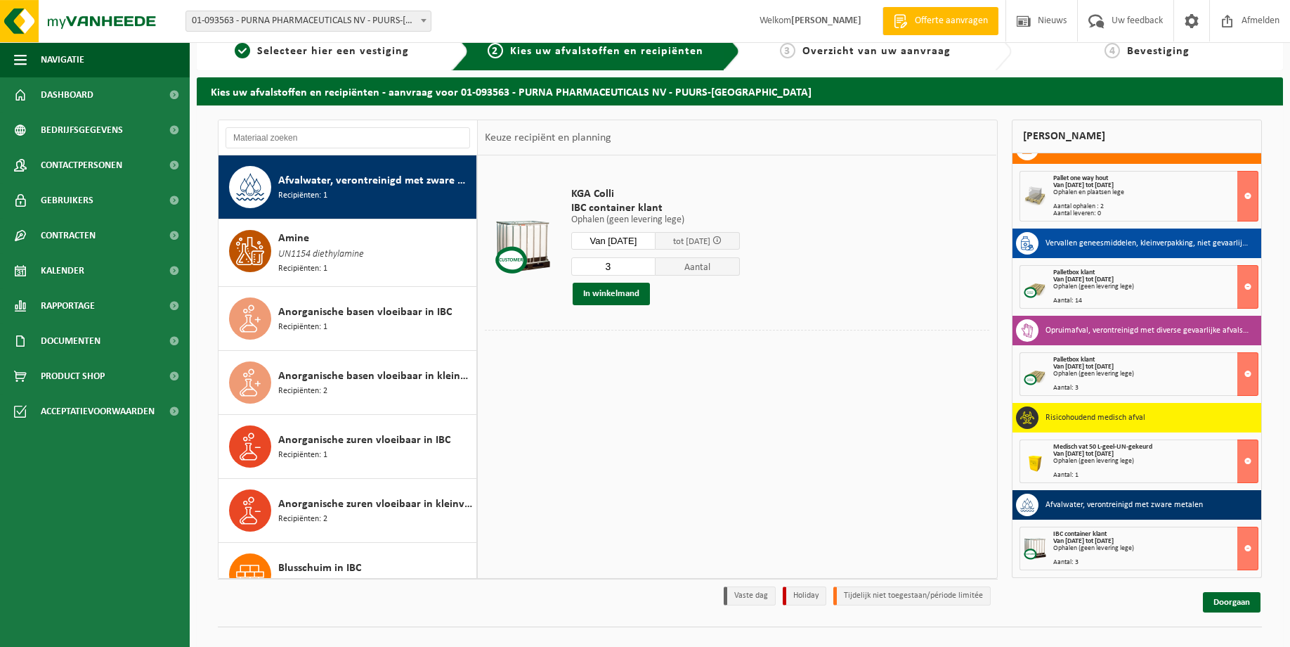
scroll to position [33, 0]
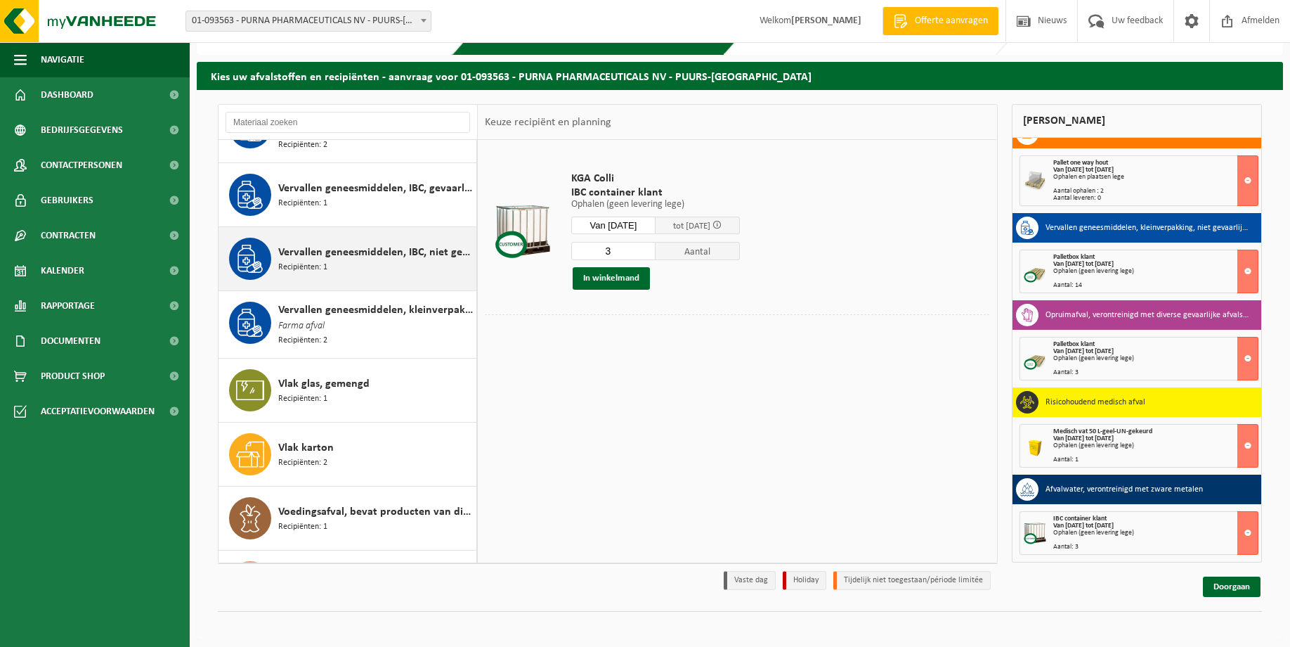
click at [365, 261] on div "Vervallen geneesmiddelen, IBC, niet gevaarlijk (industrieel) Recipiënten: 1" at bounding box center [375, 259] width 195 height 42
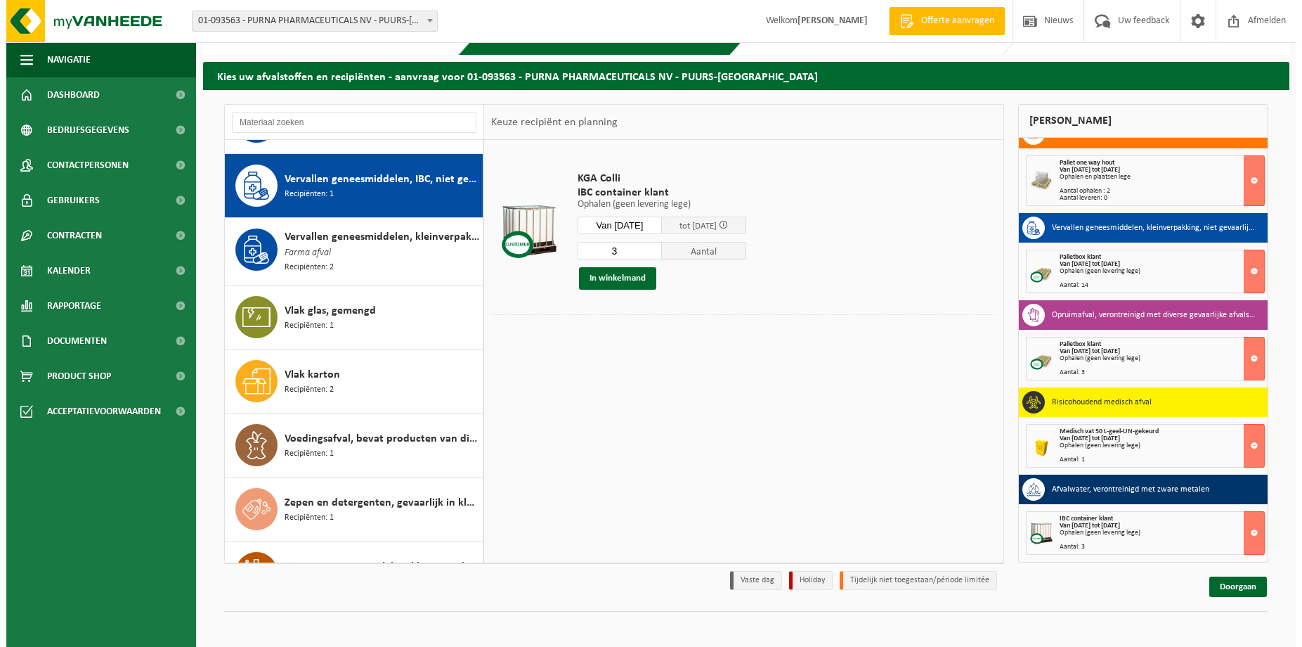
scroll to position [2244, 0]
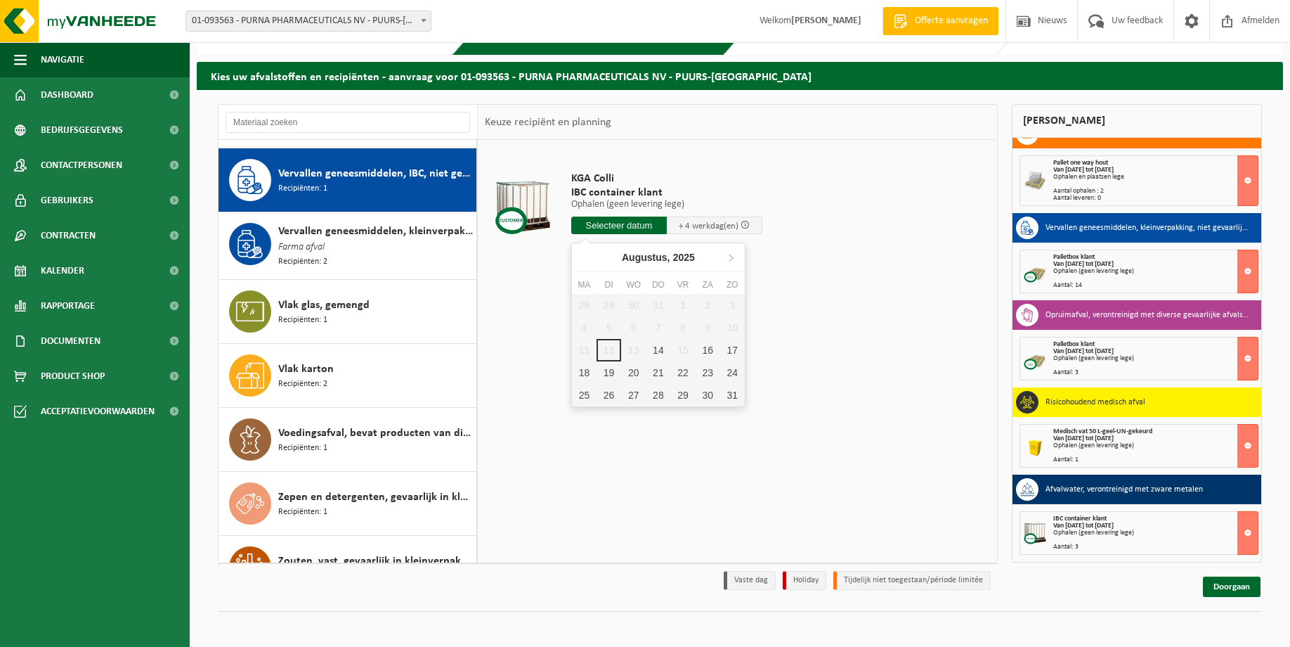
click at [620, 228] on input "text" at bounding box center [619, 225] width 96 height 18
click at [608, 369] on div "19" at bounding box center [609, 372] width 25 height 22
type input "Van 2025-08-19"
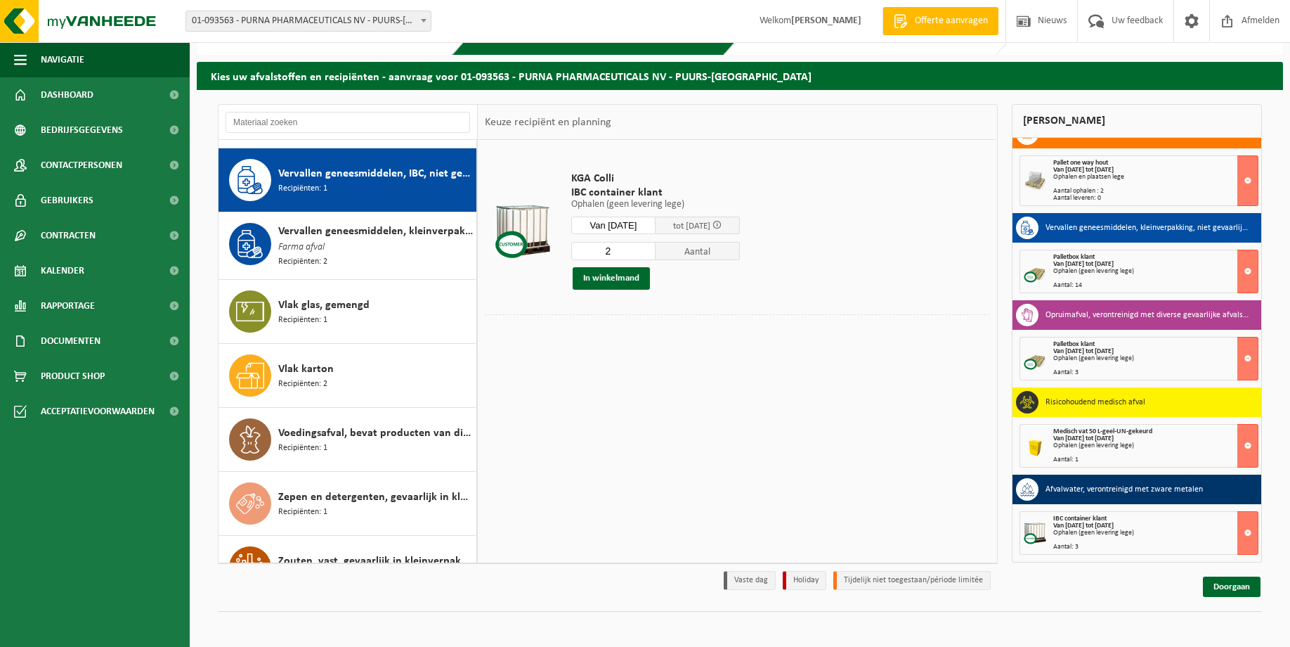
click at [644, 250] on input "2" at bounding box center [613, 251] width 84 height 18
click at [649, 250] on input "3" at bounding box center [613, 251] width 84 height 18
click at [649, 250] on input "4" at bounding box center [613, 251] width 84 height 18
type input "5"
click at [649, 250] on input "5" at bounding box center [613, 251] width 84 height 18
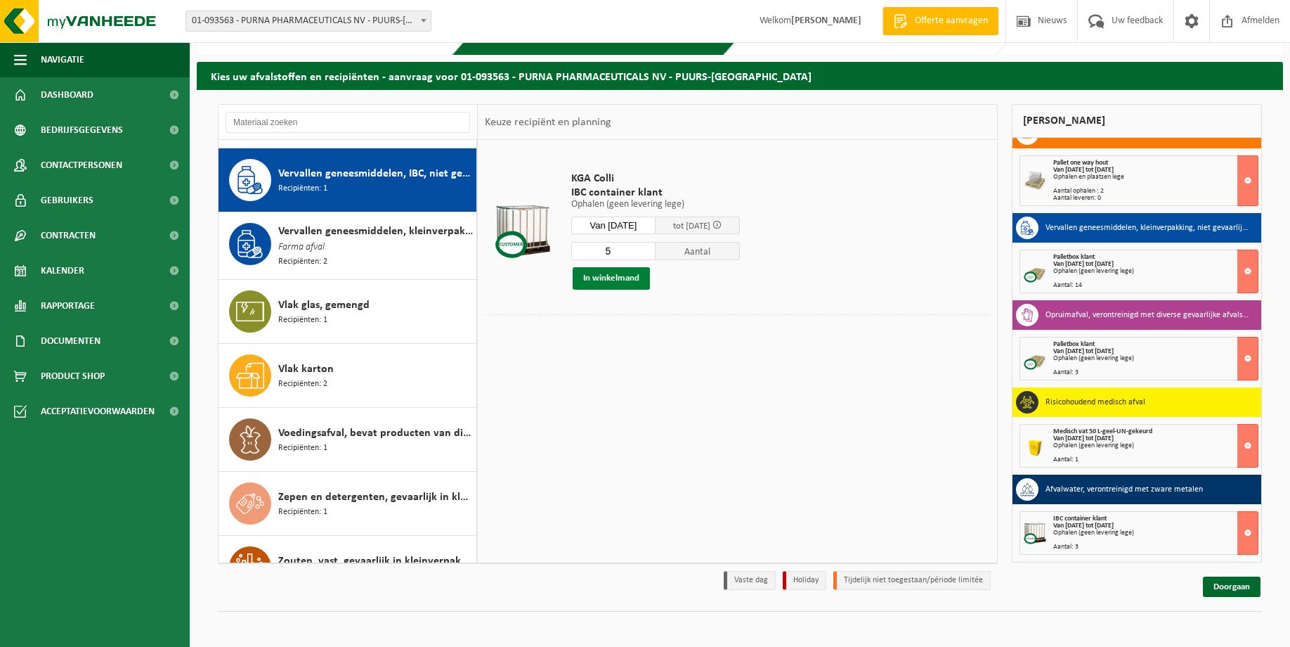
click at [608, 278] on button "In winkelmand" at bounding box center [611, 278] width 77 height 22
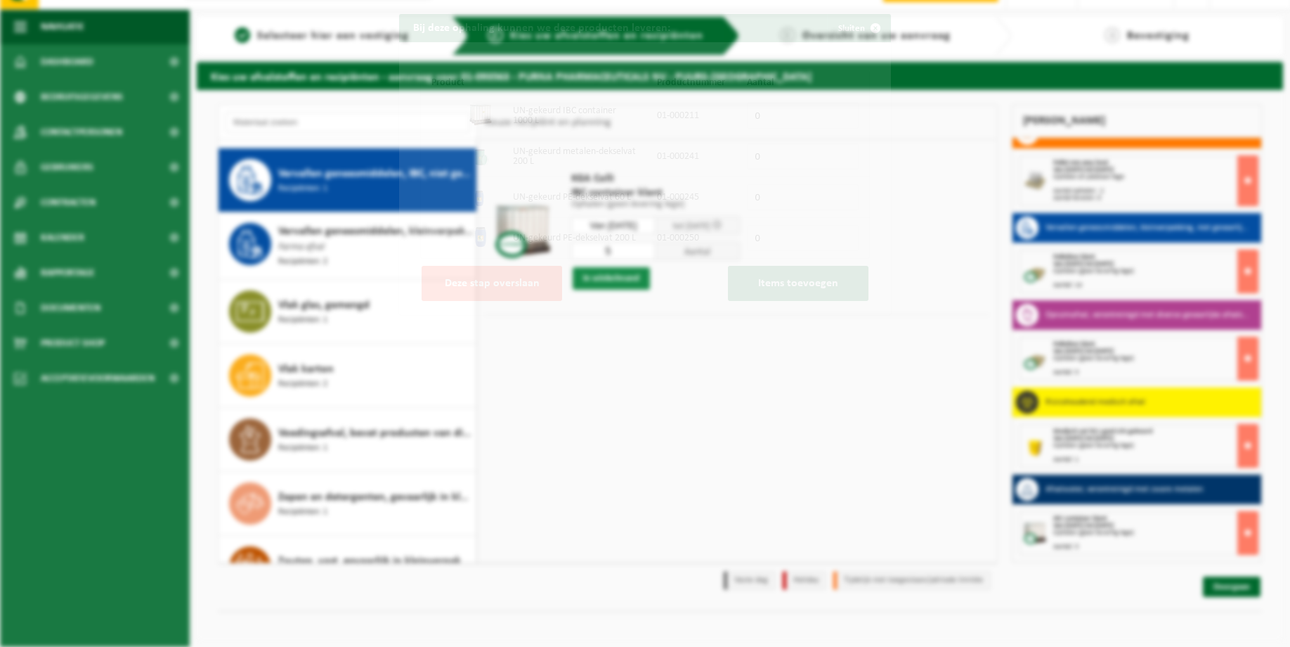
scroll to position [19, 0]
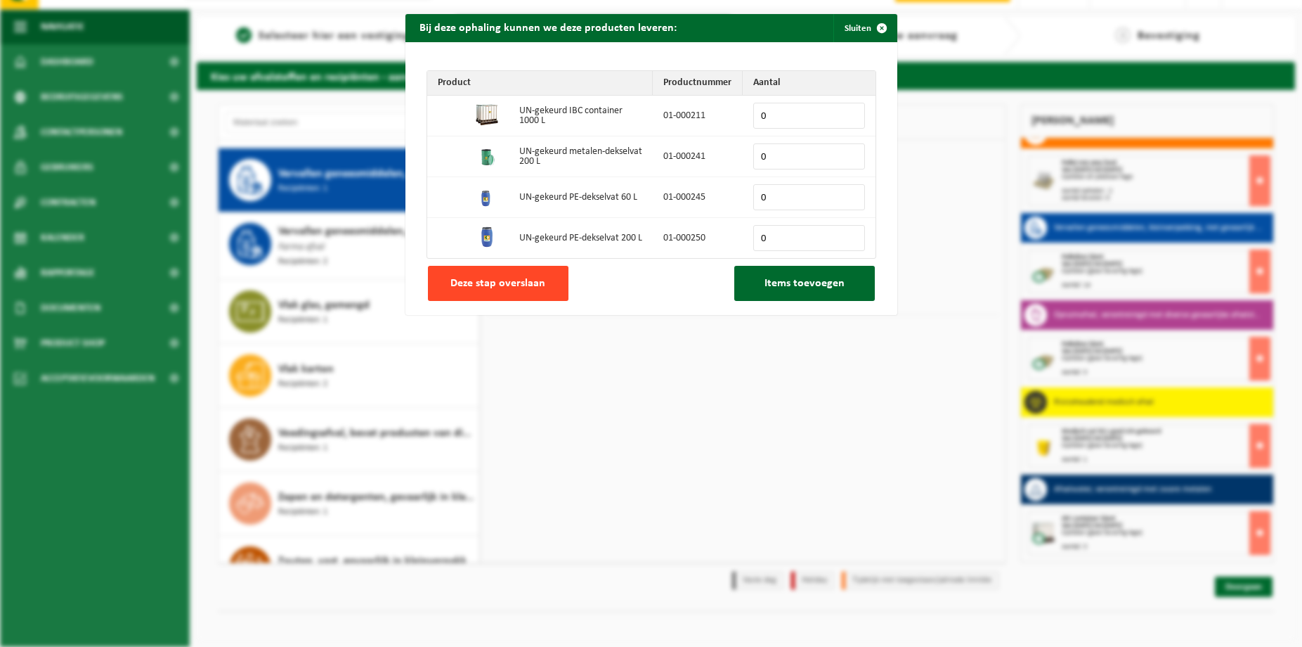
click at [503, 286] on span "Deze stap overslaan" at bounding box center [498, 283] width 95 height 11
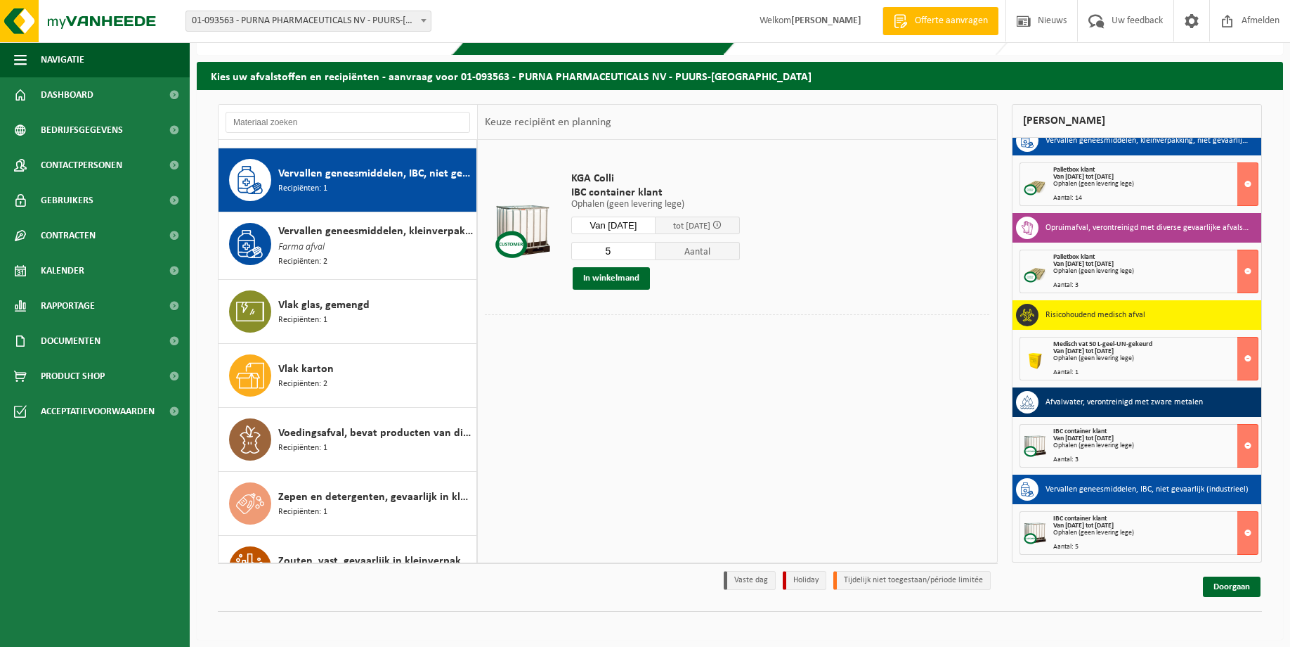
scroll to position [0, 0]
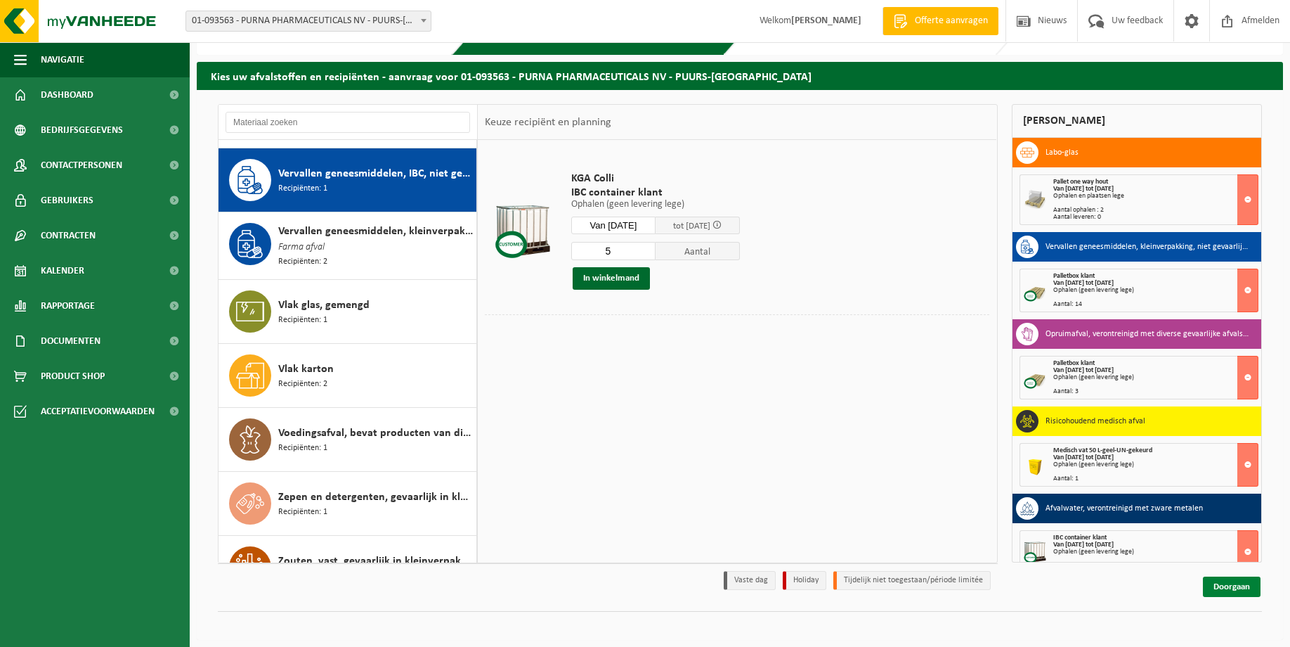
click at [1229, 588] on link "Doorgaan" at bounding box center [1232, 586] width 58 height 20
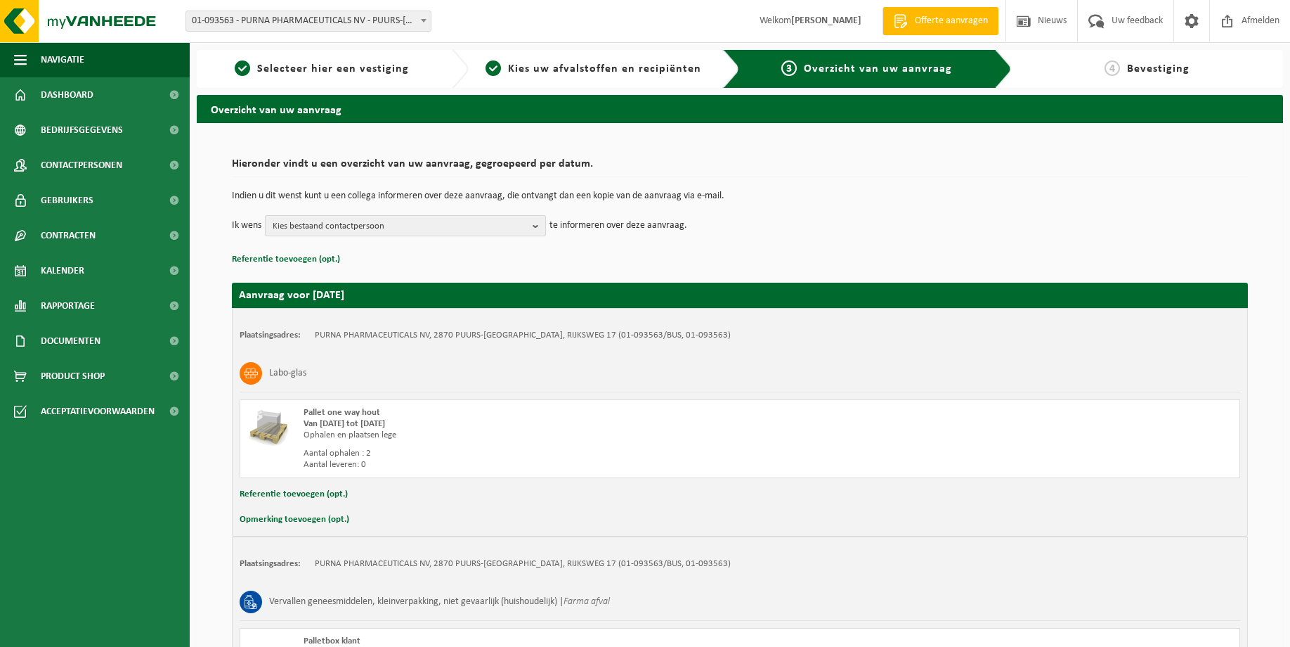
click at [363, 227] on span "Kies bestaand contactpersoon" at bounding box center [400, 226] width 254 height 21
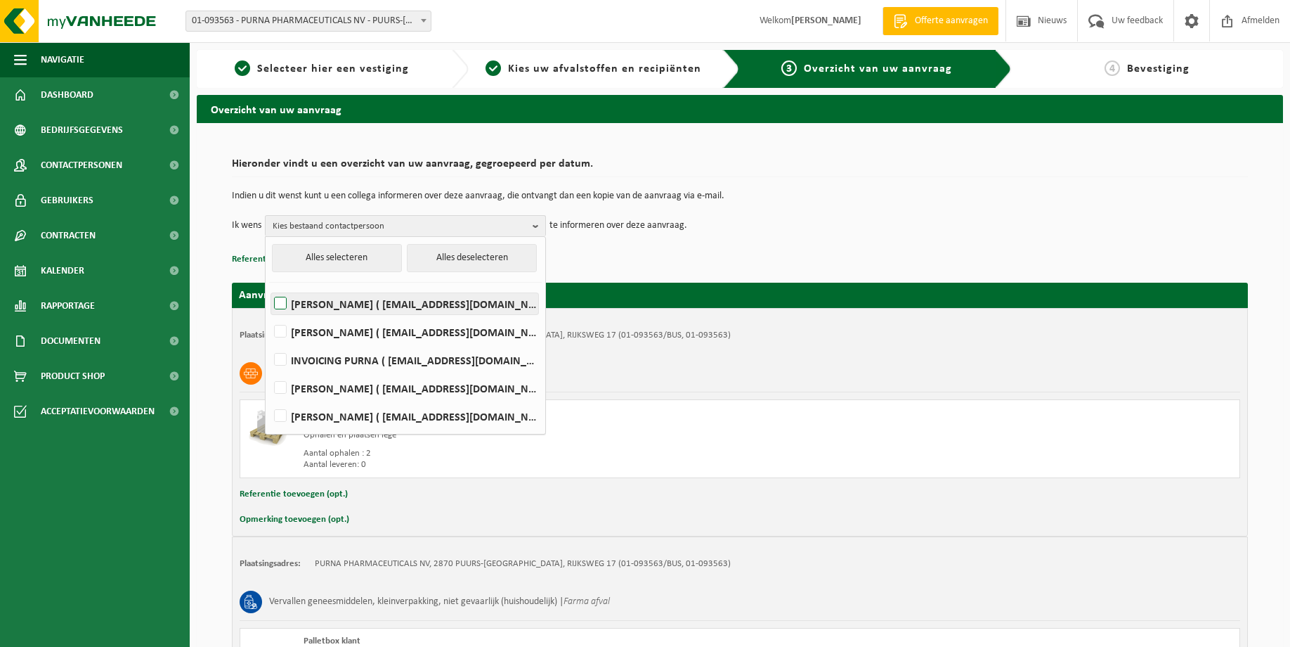
click at [311, 309] on label "[PERSON_NAME] ( [EMAIL_ADDRESS][DOMAIN_NAME] )" at bounding box center [404, 303] width 267 height 21
click at [269, 286] on input "[PERSON_NAME] ( [EMAIL_ADDRESS][DOMAIN_NAME] )" at bounding box center [268, 285] width 1 height 1
checkbox input "true"
click at [311, 331] on label "[PERSON_NAME] ( [EMAIL_ADDRESS][DOMAIN_NAME] )" at bounding box center [404, 331] width 267 height 21
click at [269, 314] on input "[PERSON_NAME] ( [EMAIL_ADDRESS][DOMAIN_NAME] )" at bounding box center [268, 313] width 1 height 1
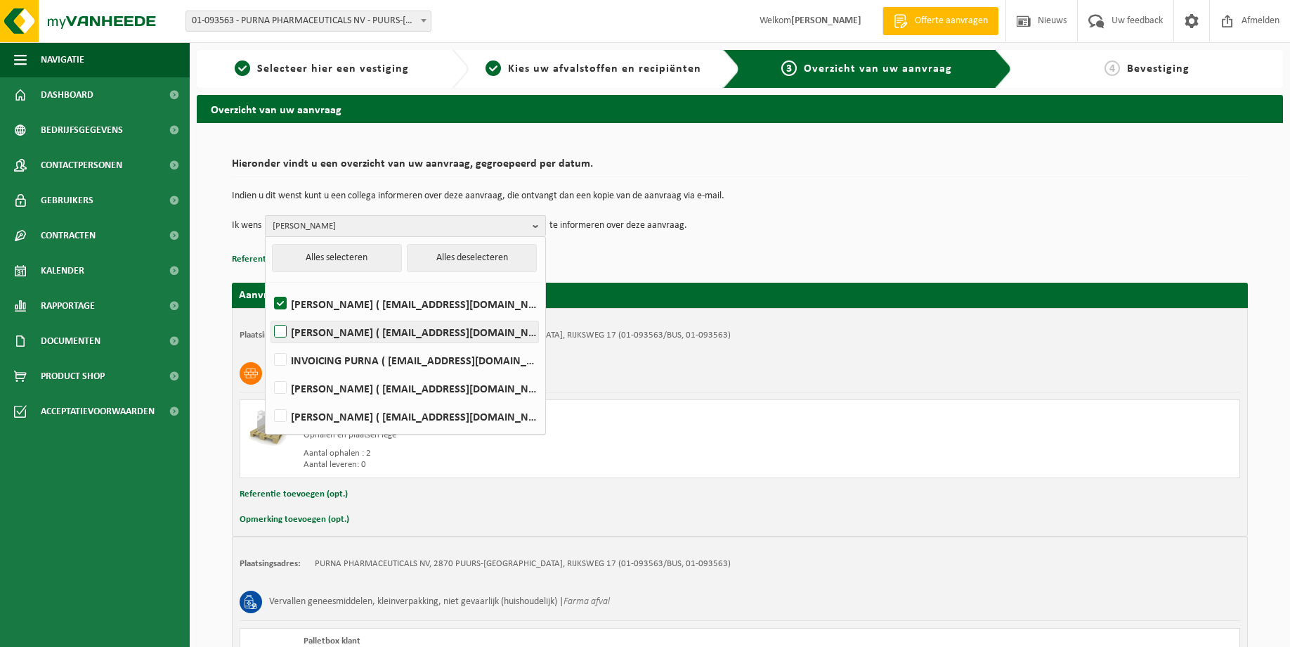
checkbox input "true"
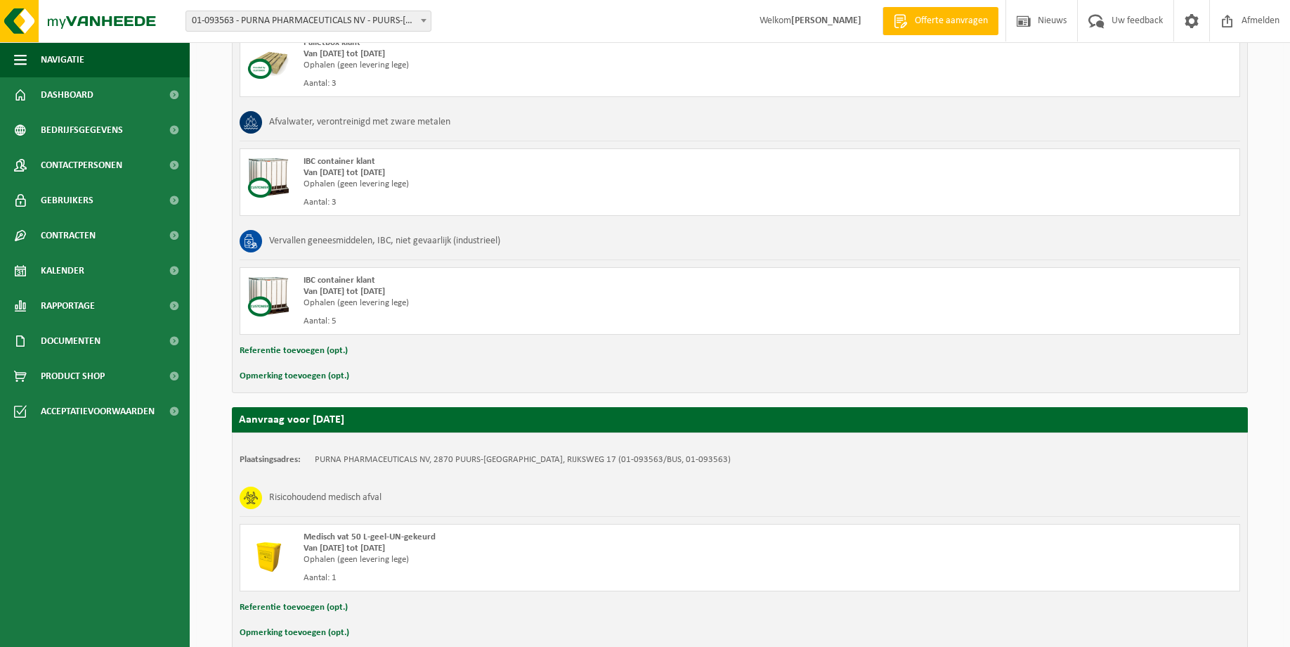
scroll to position [784, 0]
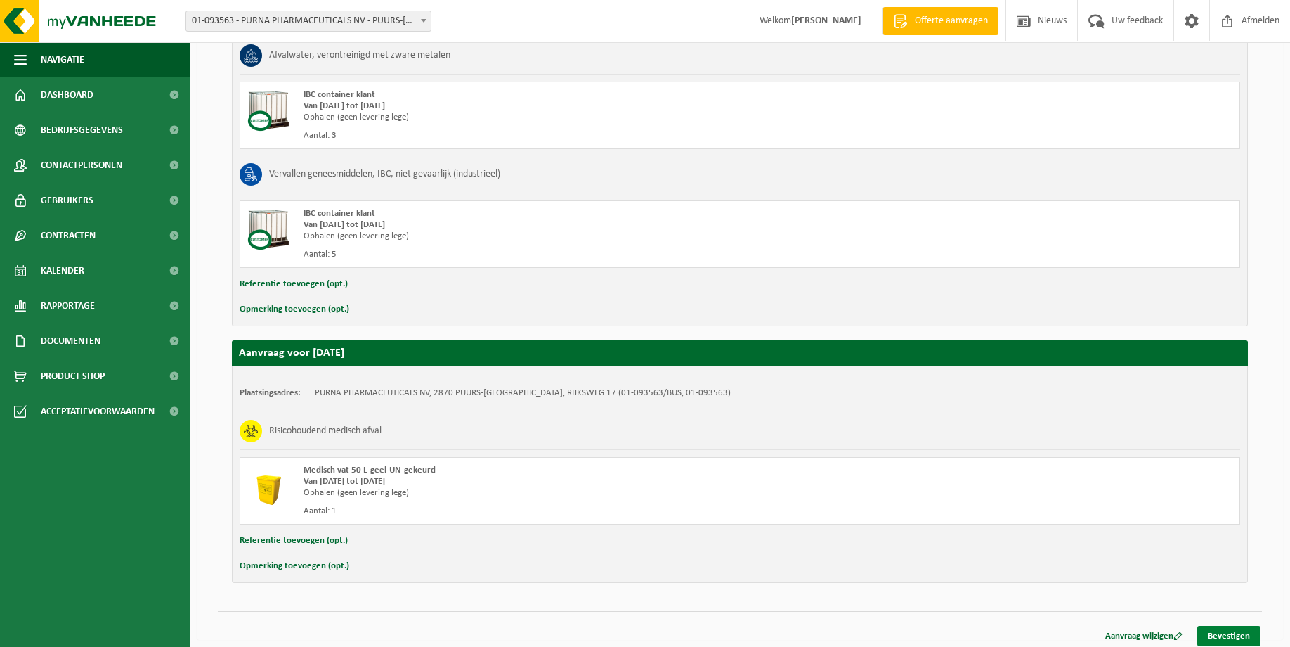
click at [1236, 633] on link "Bevestigen" at bounding box center [1229, 636] width 63 height 20
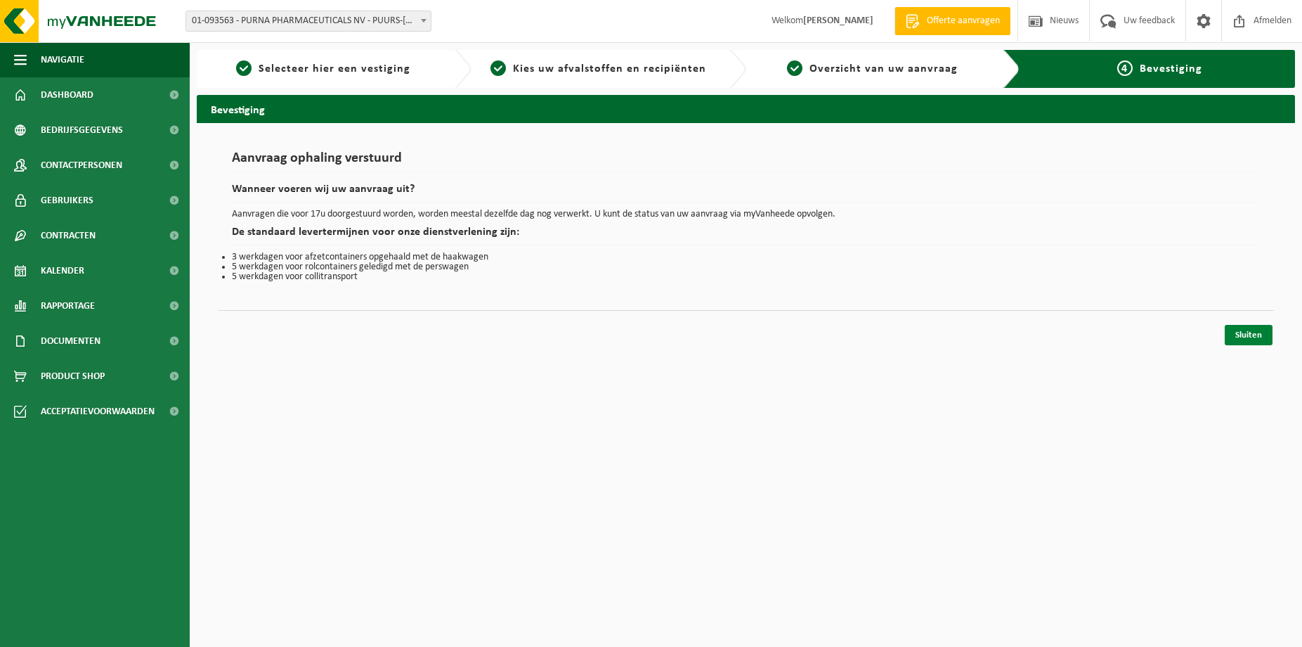
click at [1252, 339] on link "Sluiten" at bounding box center [1249, 335] width 48 height 20
